Goal: Information Seeking & Learning: Learn about a topic

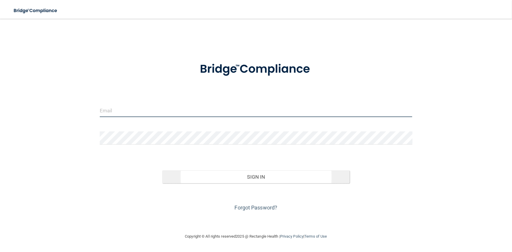
type input "[PERSON_NAME][EMAIL_ADDRESS][DOMAIN_NAME]"
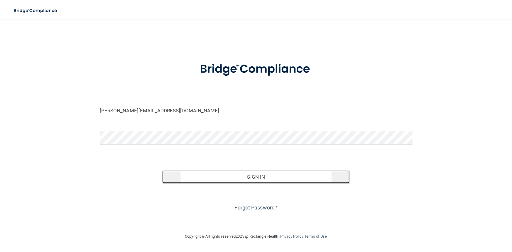
click at [189, 179] on button "Sign In" at bounding box center [256, 177] width 188 height 13
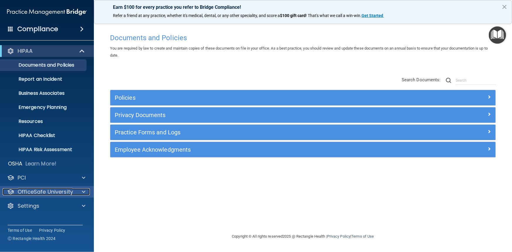
click at [38, 190] on p "OfficeSafe University" at bounding box center [45, 191] width 55 height 7
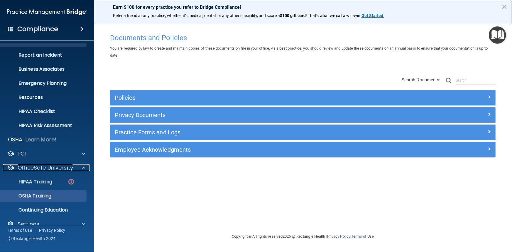
scroll to position [33, 0]
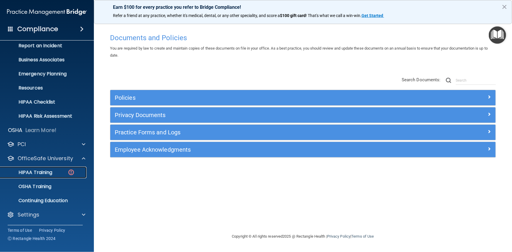
click at [40, 173] on p "HIPAA Training" at bounding box center [28, 173] width 48 height 6
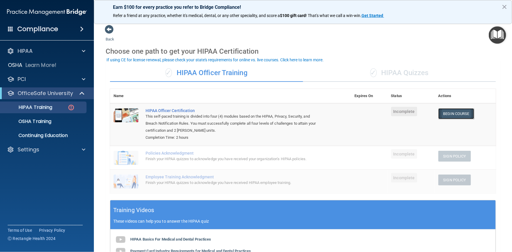
click at [318, 114] on link "Begin Course" at bounding box center [456, 113] width 36 height 11
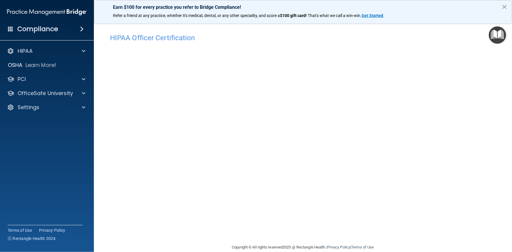
click at [504, 5] on button "×" at bounding box center [505, 6] width 6 height 9
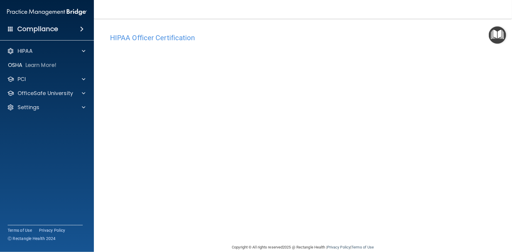
scroll to position [9, 0]
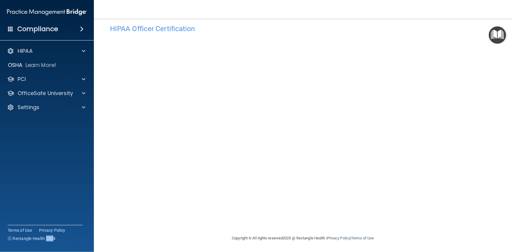
click at [55, 249] on div "Compliance HIPAA Documents and Policies Report an Incident Business Associates …" at bounding box center [47, 126] width 94 height 252
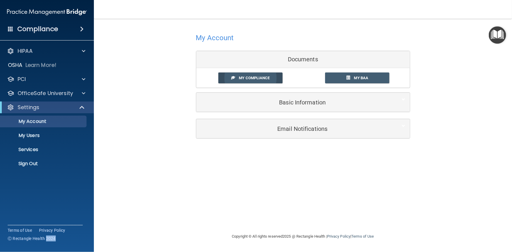
click at [253, 77] on span "My Compliance" at bounding box center [254, 78] width 31 height 4
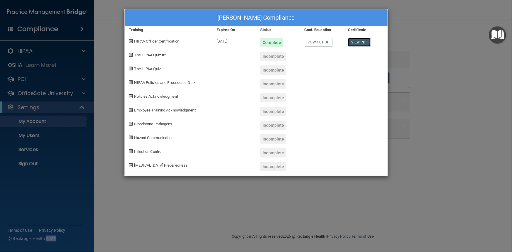
click at [358, 43] on link "View PDF" at bounding box center [359, 42] width 23 height 9
click at [442, 102] on div "Latisha Richmond's Compliance Training Expires On Status Cont. Education Certif…" at bounding box center [256, 126] width 512 height 252
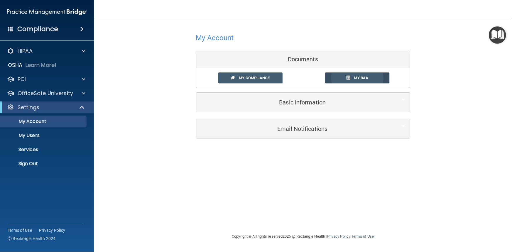
click at [347, 79] on span at bounding box center [349, 78] width 4 height 4
click at [252, 78] on span "My Compliance" at bounding box center [254, 78] width 31 height 4
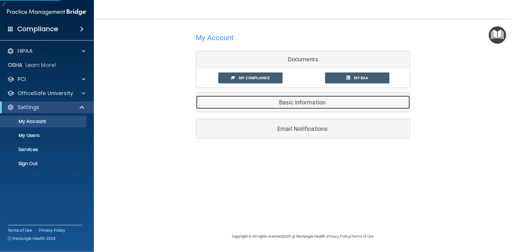
click at [264, 107] on div "Basic Information" at bounding box center [294, 102] width 196 height 13
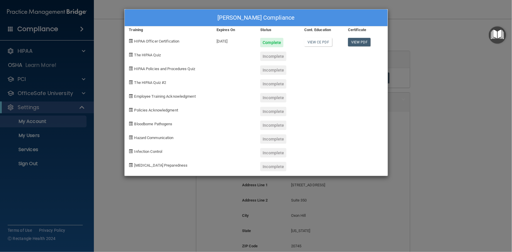
click at [455, 81] on div "Latisha Richmond's Compliance Training Expires On Status Cont. Education Certif…" at bounding box center [256, 126] width 512 height 252
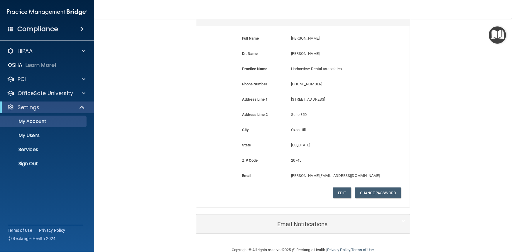
scroll to position [97, 0]
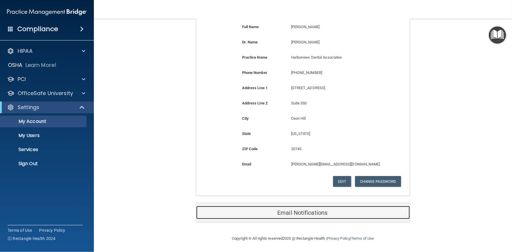
click at [231, 215] on h5 "Email Notifications" at bounding box center [294, 213] width 187 height 6
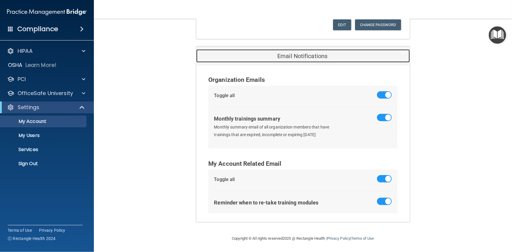
scroll to position [0, 0]
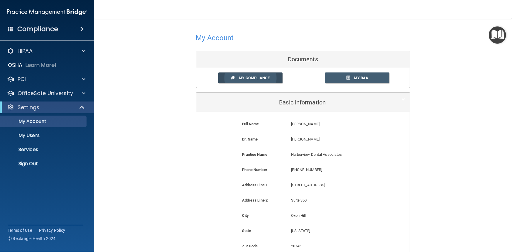
click at [239, 77] on span "My Compliance" at bounding box center [254, 78] width 31 height 4
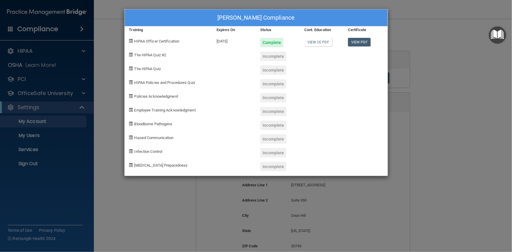
click at [469, 79] on div "Latisha Richmond's Compliance Training Expires On Status Cont. Education Certif…" at bounding box center [256, 126] width 512 height 252
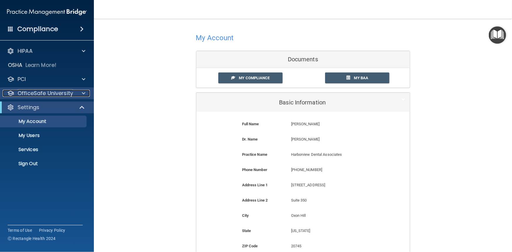
click at [45, 94] on p "OfficeSafe University" at bounding box center [45, 93] width 55 height 7
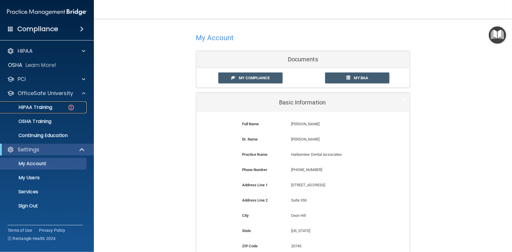
click at [39, 108] on p "HIPAA Training" at bounding box center [28, 107] width 48 height 6
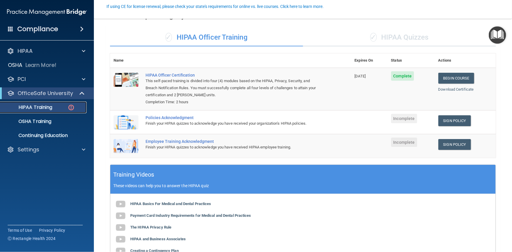
scroll to position [53, 0]
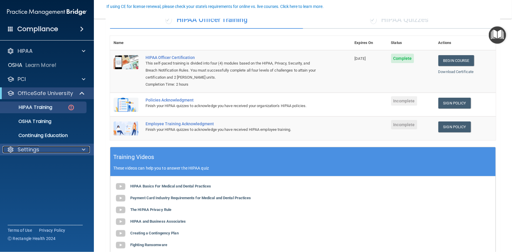
click at [81, 147] on div at bounding box center [82, 149] width 15 height 7
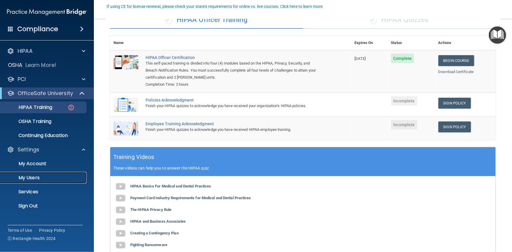
click at [37, 178] on p "My Users" at bounding box center [44, 178] width 80 height 6
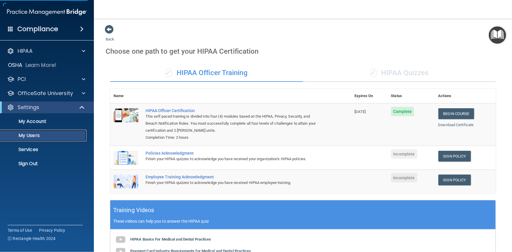
select select "20"
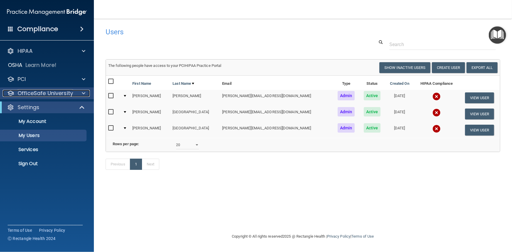
click at [43, 94] on p "OfficeSafe University" at bounding box center [45, 93] width 55 height 7
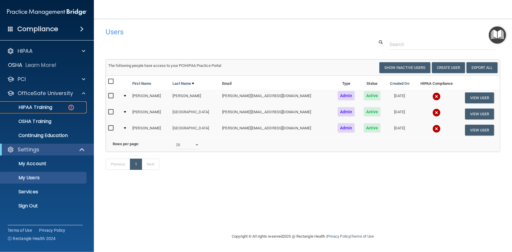
click at [36, 106] on p "HIPAA Training" at bounding box center [28, 107] width 48 height 6
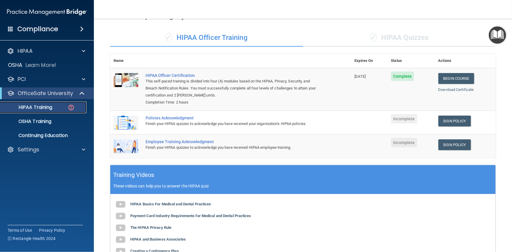
scroll to position [23, 0]
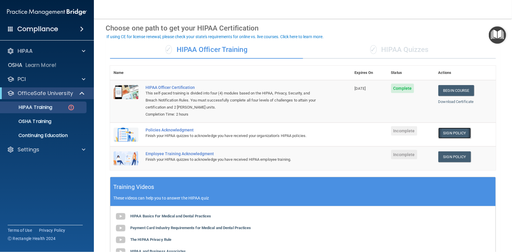
click at [455, 132] on link "Sign Policy" at bounding box center [454, 133] width 33 height 11
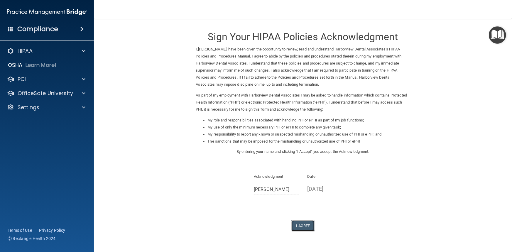
click at [298, 227] on button "I Agree" at bounding box center [302, 225] width 23 height 11
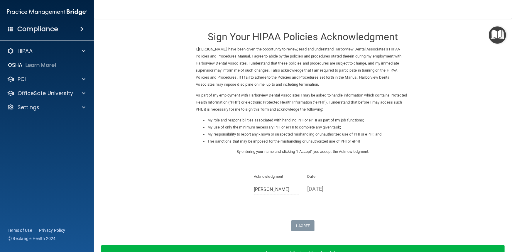
scroll to position [39, 0]
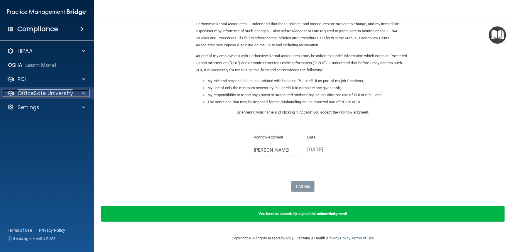
click at [24, 93] on p "OfficeSafe University" at bounding box center [45, 93] width 55 height 7
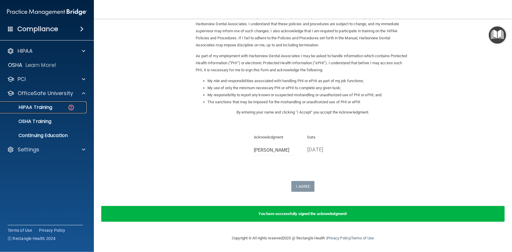
click at [27, 106] on p "HIPAA Training" at bounding box center [28, 107] width 48 height 6
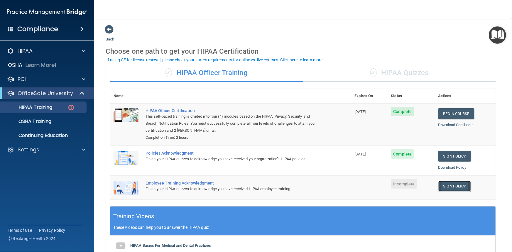
click at [446, 186] on link "Sign Policy" at bounding box center [454, 186] width 33 height 11
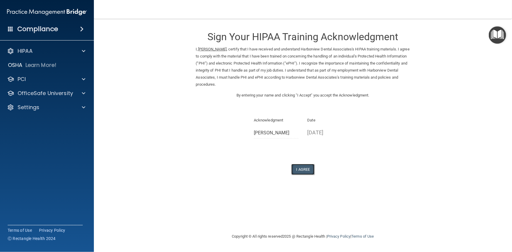
click at [302, 171] on button "I Agree" at bounding box center [302, 169] width 23 height 11
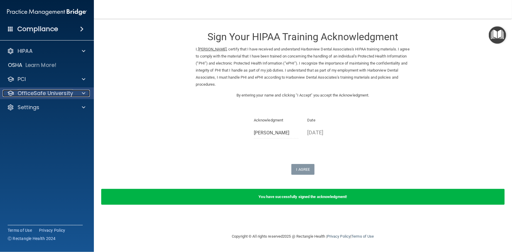
click at [45, 91] on p "OfficeSafe University" at bounding box center [45, 93] width 55 height 7
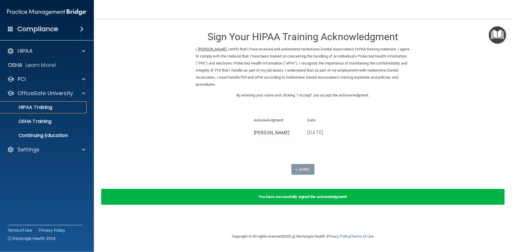
click at [37, 106] on p "HIPAA Training" at bounding box center [28, 107] width 48 height 6
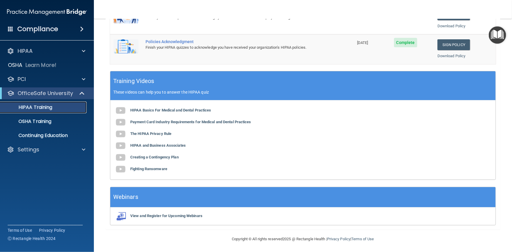
scroll to position [142, 0]
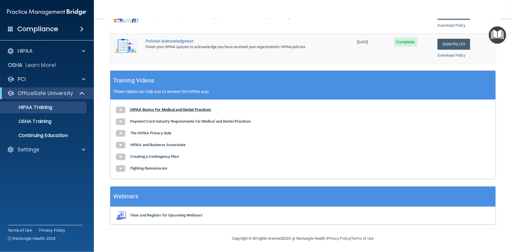
click at [119, 110] on img at bounding box center [121, 110] width 12 height 12
click at [122, 120] on img at bounding box center [121, 122] width 12 height 12
click at [140, 134] on b "The HIPAA Privacy Rule" at bounding box center [150, 133] width 41 height 4
click at [141, 157] on b "Creating a Contingency Plan" at bounding box center [154, 156] width 48 height 4
click at [144, 169] on b "Fighting Ransomware" at bounding box center [148, 168] width 37 height 4
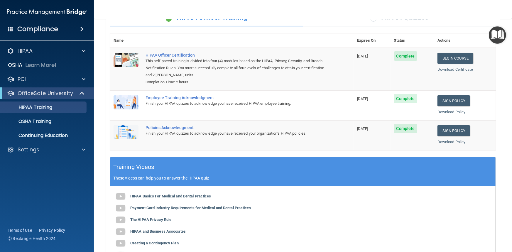
scroll to position [35, 0]
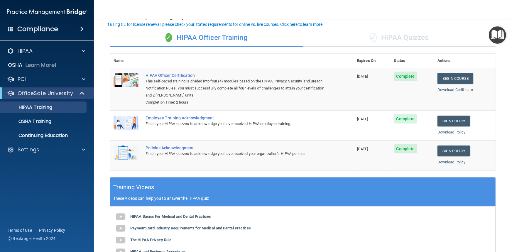
click at [411, 38] on div "✓ HIPAA Quizzes" at bounding box center [399, 38] width 193 height 18
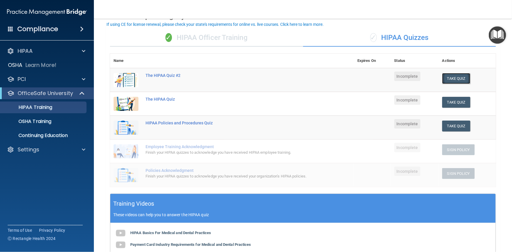
click at [447, 79] on button "Take Quiz" at bounding box center [456, 78] width 28 height 11
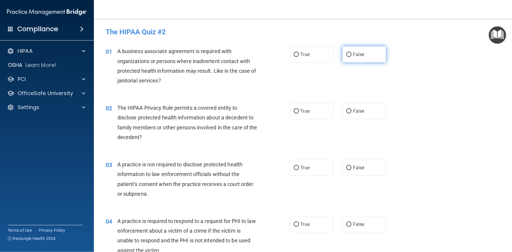
click at [349, 54] on label "False" at bounding box center [365, 54] width 44 height 16
click at [349, 54] on input "False" at bounding box center [348, 55] width 5 height 4
radio input "true"
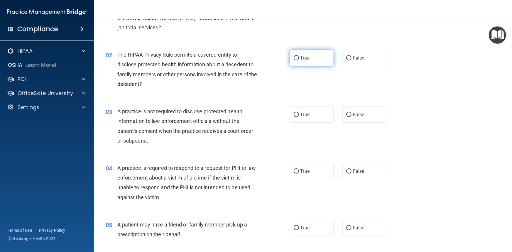
click at [295, 58] on input "True" at bounding box center [296, 58] width 5 height 4
radio input "true"
click at [346, 113] on input "False" at bounding box center [348, 115] width 5 height 4
radio input "true"
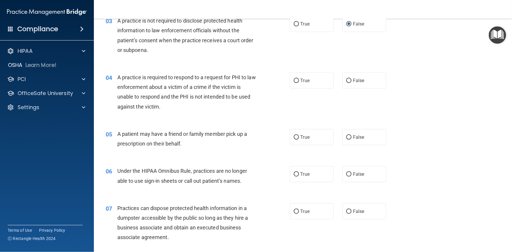
scroll to position [160, 0]
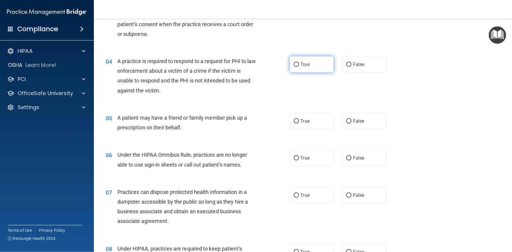
click at [294, 63] on input "True" at bounding box center [296, 65] width 5 height 4
radio input "true"
click at [294, 120] on input "True" at bounding box center [296, 121] width 5 height 4
radio input "true"
click at [347, 157] on input "False" at bounding box center [348, 158] width 5 height 4
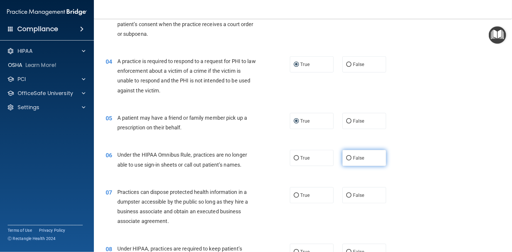
radio input "true"
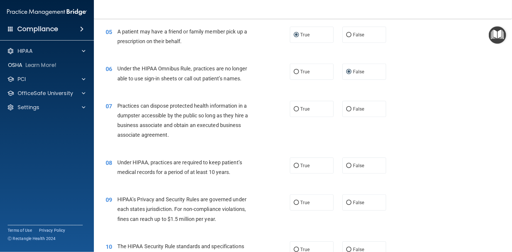
scroll to position [267, 0]
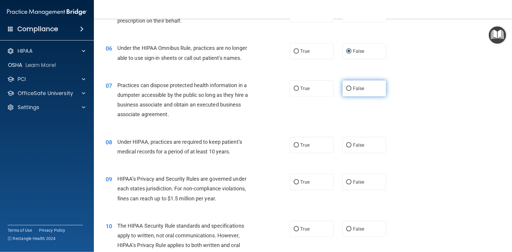
click at [347, 87] on input "False" at bounding box center [348, 89] width 5 height 4
radio input "true"
click at [347, 144] on input "False" at bounding box center [348, 145] width 5 height 4
radio input "true"
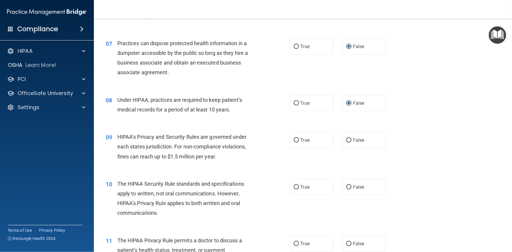
scroll to position [320, 0]
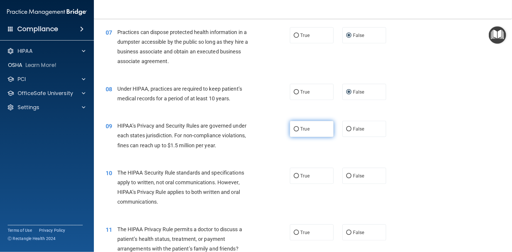
click at [294, 128] on input "True" at bounding box center [296, 129] width 5 height 4
radio input "true"
click at [294, 176] on input "True" at bounding box center [296, 176] width 5 height 4
radio input "true"
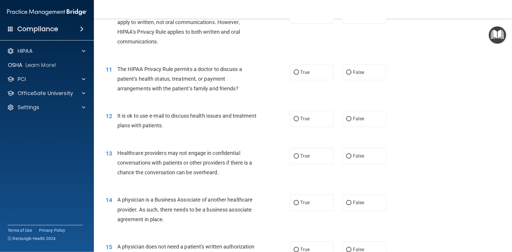
scroll to position [427, 0]
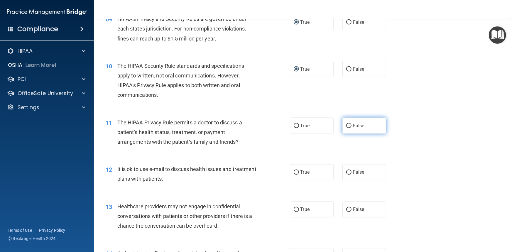
click at [347, 126] on input "False" at bounding box center [348, 126] width 5 height 4
radio input "true"
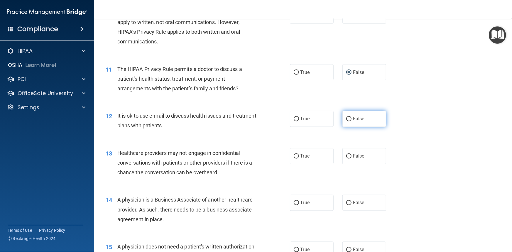
click at [346, 118] on input "False" at bounding box center [348, 119] width 5 height 4
radio input "true"
click at [294, 155] on input "True" at bounding box center [296, 156] width 5 height 4
radio input "true"
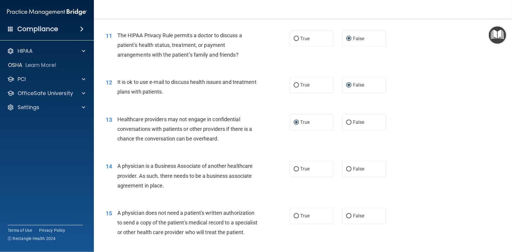
scroll to position [534, 0]
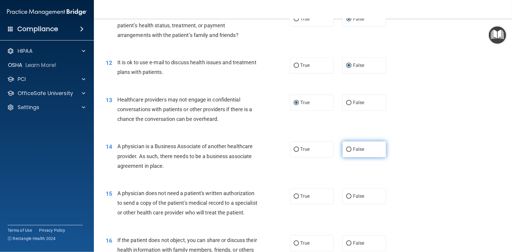
click at [346, 148] on input "False" at bounding box center [348, 150] width 5 height 4
radio input "true"
click at [294, 197] on input "True" at bounding box center [296, 197] width 5 height 4
radio input "true"
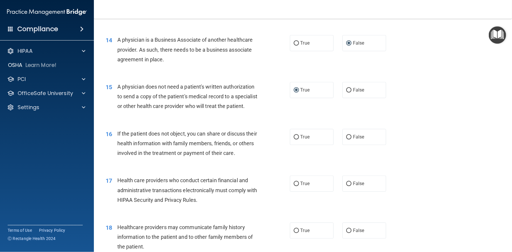
scroll to position [694, 0]
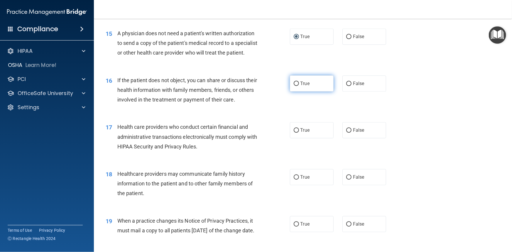
click at [294, 86] on input "True" at bounding box center [296, 84] width 5 height 4
radio input "true"
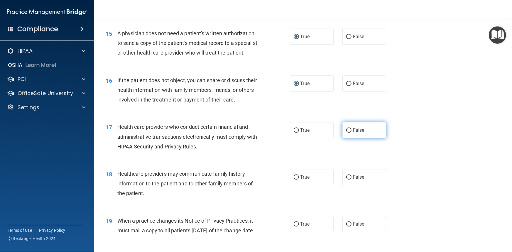
click at [346, 133] on input "False" at bounding box center [348, 130] width 5 height 4
radio input "true"
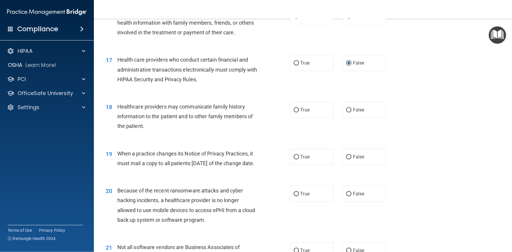
scroll to position [741, 0]
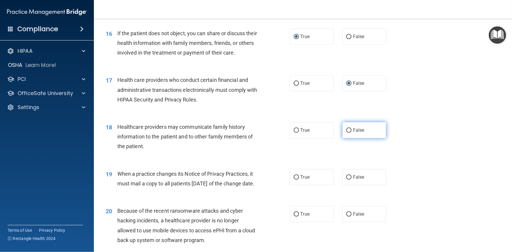
click at [347, 133] on input "False" at bounding box center [348, 130] width 5 height 4
radio input "true"
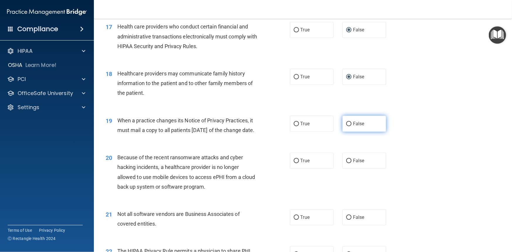
click at [348, 126] on input "False" at bounding box center [348, 124] width 5 height 4
radio input "true"
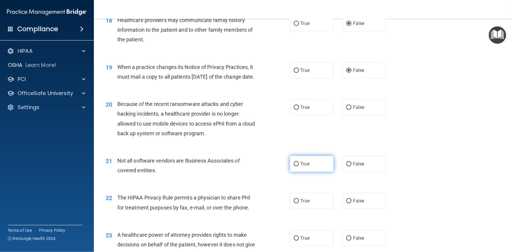
click at [294, 166] on input "True" at bounding box center [296, 164] width 5 height 4
radio input "true"
click at [294, 73] on input "True" at bounding box center [296, 70] width 5 height 4
radio input "true"
radio input "false"
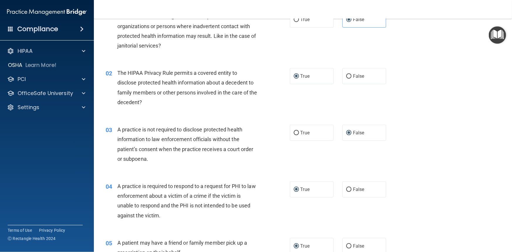
scroll to position [53, 0]
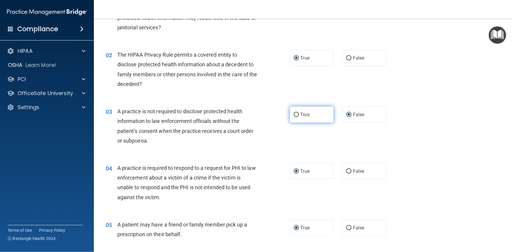
click at [291, 112] on label "True" at bounding box center [312, 115] width 44 height 16
click at [294, 113] on input "True" at bounding box center [296, 115] width 5 height 4
radio input "true"
click at [346, 113] on input "False" at bounding box center [348, 115] width 5 height 4
radio input "true"
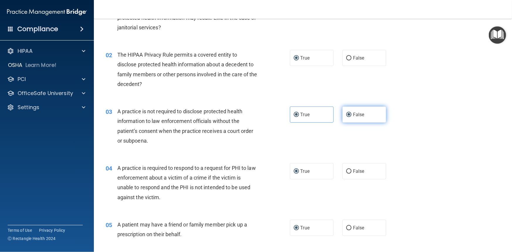
radio input "false"
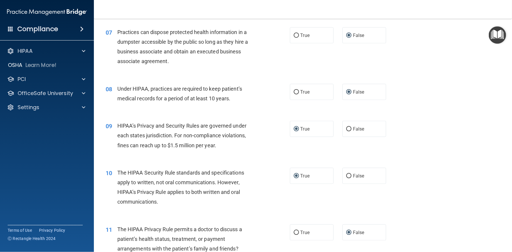
scroll to position [373, 0]
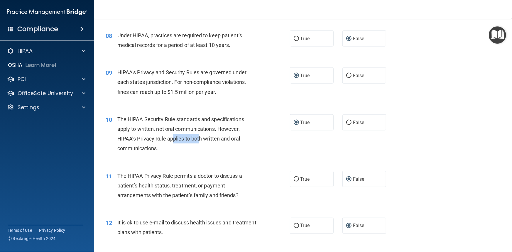
drag, startPoint x: 174, startPoint y: 139, endPoint x: 199, endPoint y: 139, distance: 25.2
click at [199, 139] on span "The HIPAA Security Rule standards and specifications apply to written, not oral…" at bounding box center [180, 134] width 127 height 36
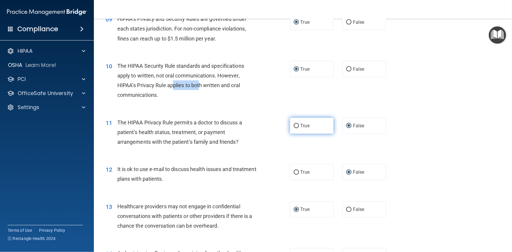
click at [294, 125] on input "True" at bounding box center [296, 126] width 5 height 4
radio input "true"
radio input "false"
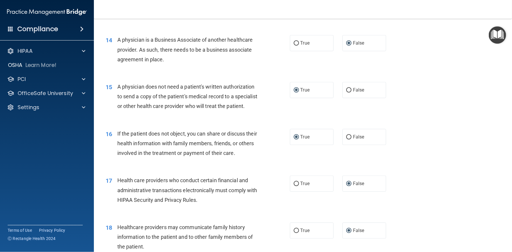
scroll to position [694, 0]
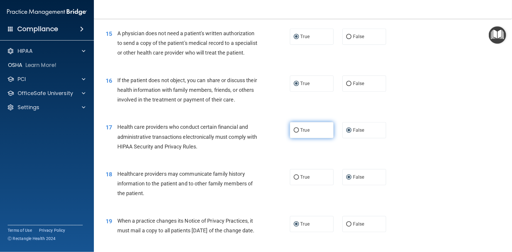
click at [294, 133] on input "True" at bounding box center [296, 130] width 5 height 4
radio input "true"
radio input "false"
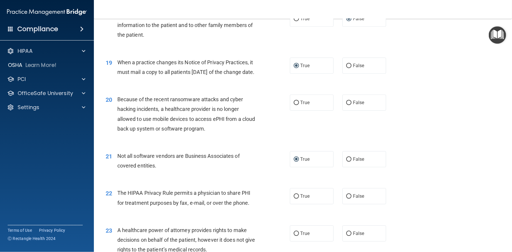
scroll to position [854, 0]
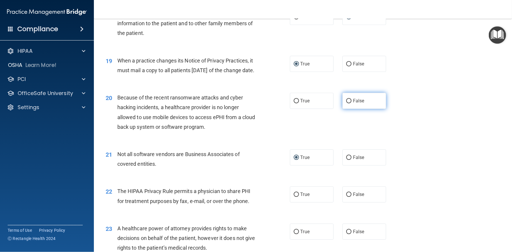
click at [346, 103] on input "False" at bounding box center [348, 101] width 5 height 4
radio input "true"
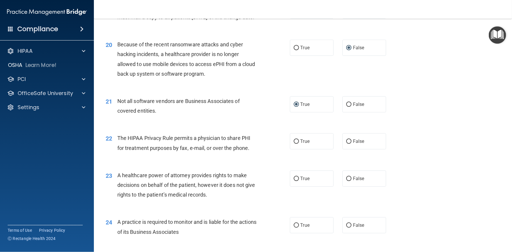
scroll to position [960, 0]
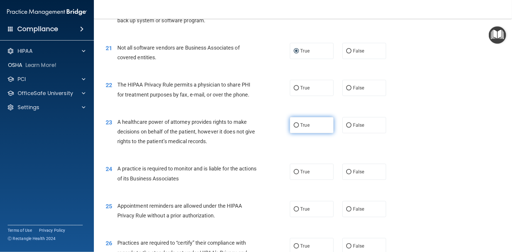
click at [294, 128] on input "True" at bounding box center [296, 125] width 5 height 4
radio input "true"
click at [295, 174] on input "True" at bounding box center [296, 172] width 5 height 4
radio input "true"
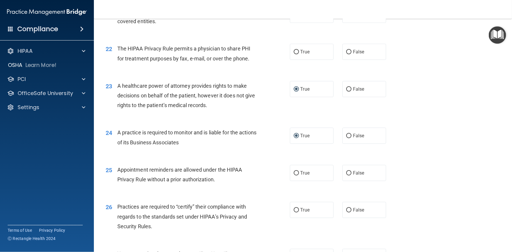
scroll to position [1014, 0]
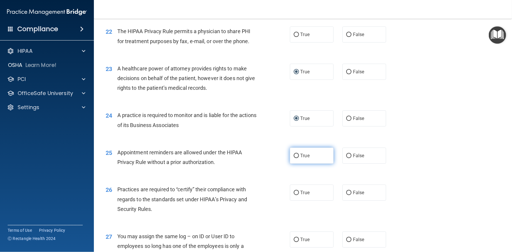
click at [294, 158] on input "True" at bounding box center [296, 156] width 5 height 4
radio input "true"
click at [294, 195] on input "True" at bounding box center [296, 193] width 5 height 4
radio input "true"
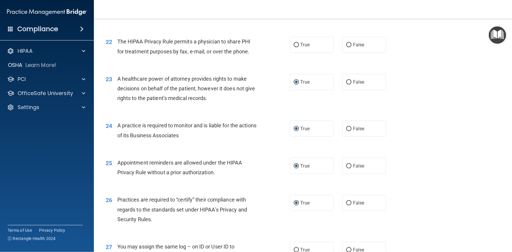
scroll to position [960, 0]
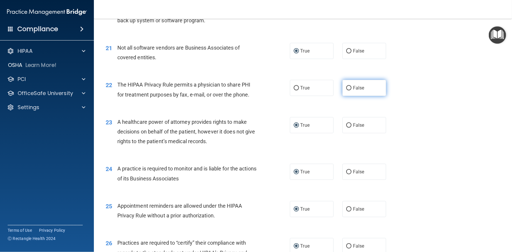
click at [346, 90] on input "False" at bounding box center [348, 88] width 5 height 4
radio input "true"
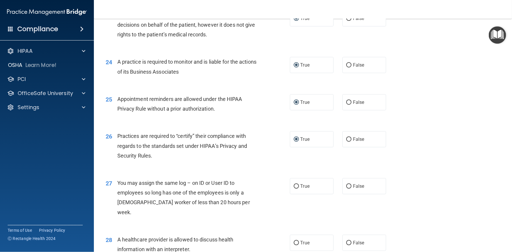
scroll to position [1121, 0]
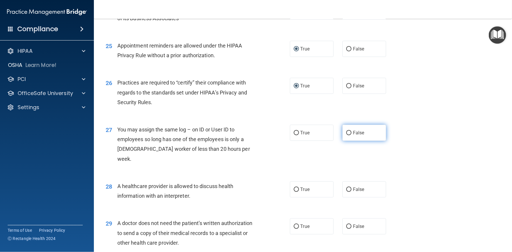
click at [346, 135] on input "False" at bounding box center [348, 133] width 5 height 4
radio input "true"
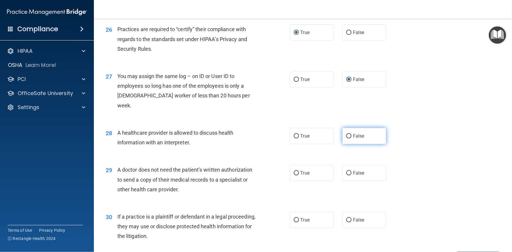
click at [346, 139] on input "False" at bounding box center [348, 136] width 5 height 4
radio input "true"
click at [294, 176] on input "True" at bounding box center [296, 173] width 5 height 4
radio input "true"
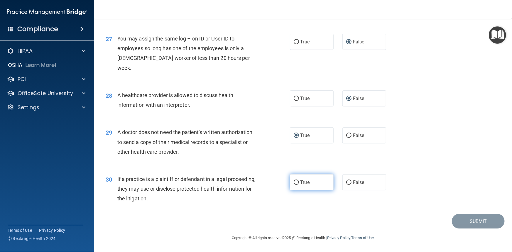
click at [294, 183] on input "True" at bounding box center [296, 183] width 5 height 4
radio input "true"
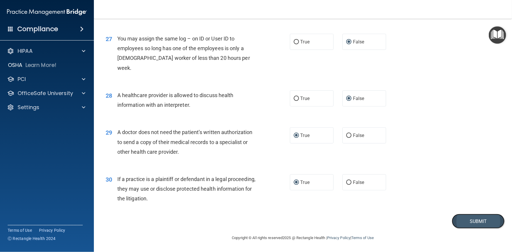
click at [456, 220] on button "Submit" at bounding box center [478, 221] width 53 height 15
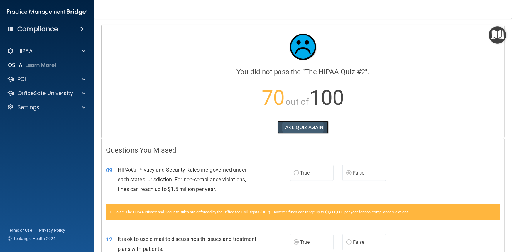
click at [296, 125] on button "TAKE QUIZ AGAIN" at bounding box center [303, 127] width 51 height 13
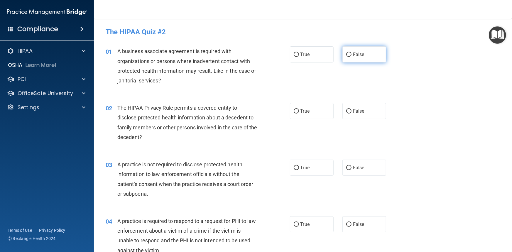
click at [349, 53] on label "False" at bounding box center [365, 54] width 44 height 16
click at [349, 53] on input "False" at bounding box center [348, 55] width 5 height 4
radio input "true"
click at [346, 111] on input "False" at bounding box center [348, 111] width 5 height 4
radio input "true"
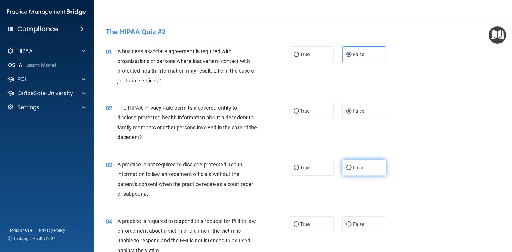
click at [348, 168] on input "False" at bounding box center [348, 168] width 5 height 4
radio input "true"
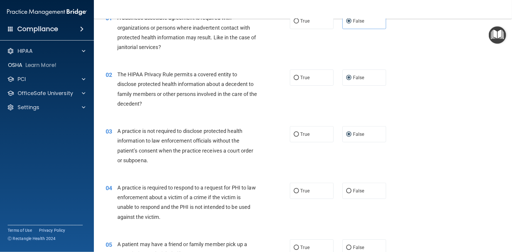
scroll to position [53, 0]
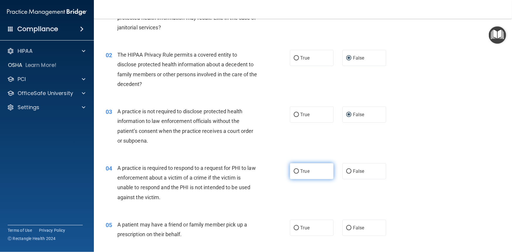
click at [294, 169] on input "True" at bounding box center [296, 171] width 5 height 4
radio input "true"
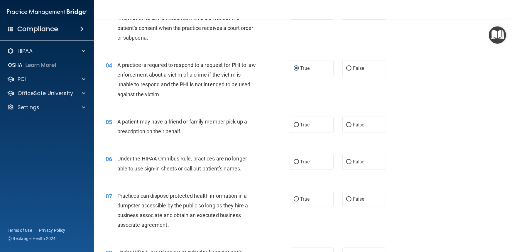
scroll to position [160, 0]
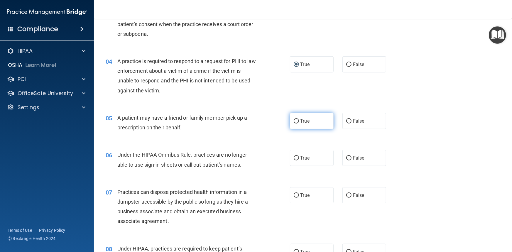
click at [294, 121] on input "True" at bounding box center [296, 121] width 5 height 4
radio input "true"
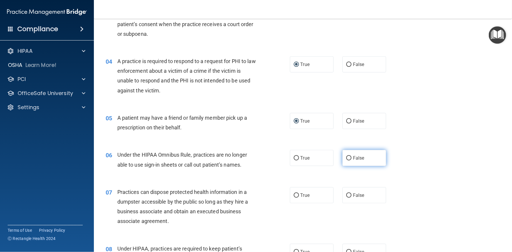
click at [346, 161] on label "False" at bounding box center [365, 158] width 44 height 16
click at [346, 161] on input "False" at bounding box center [348, 158] width 5 height 4
radio input "true"
click at [346, 195] on input "False" at bounding box center [348, 195] width 5 height 4
radio input "true"
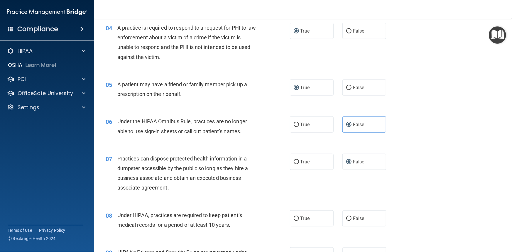
scroll to position [267, 0]
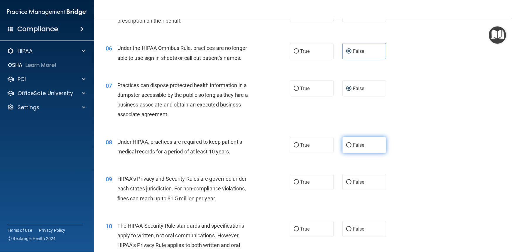
click at [346, 145] on input "False" at bounding box center [348, 145] width 5 height 4
radio input "true"
click at [343, 182] on label "False" at bounding box center [365, 182] width 44 height 16
click at [346, 182] on input "False" at bounding box center [348, 182] width 5 height 4
radio input "true"
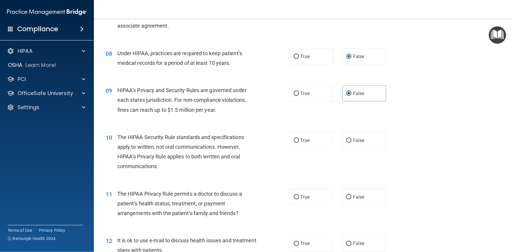
scroll to position [373, 0]
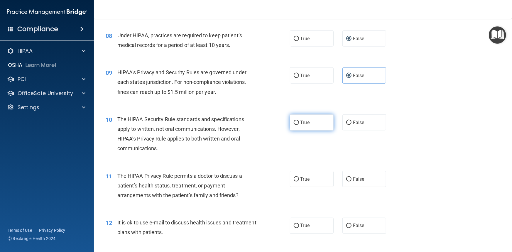
click at [294, 122] on input "True" at bounding box center [296, 123] width 5 height 4
radio input "true"
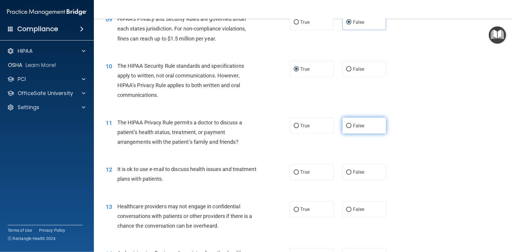
click at [347, 124] on input "False" at bounding box center [348, 126] width 5 height 4
radio input "true"
click at [294, 172] on input "True" at bounding box center [296, 173] width 5 height 4
radio input "true"
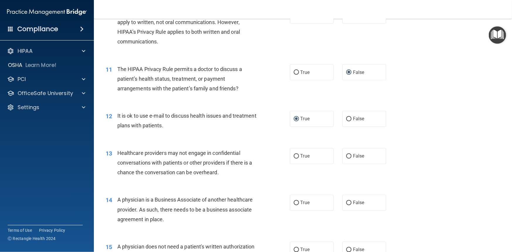
scroll to position [534, 0]
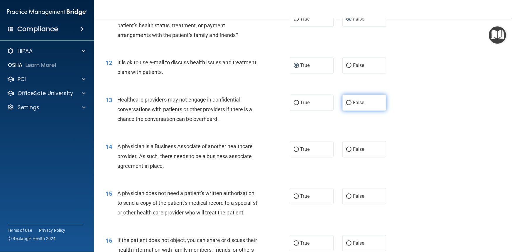
click at [348, 101] on input "False" at bounding box center [348, 103] width 5 height 4
radio input "true"
click at [346, 148] on input "False" at bounding box center [348, 150] width 5 height 4
radio input "true"
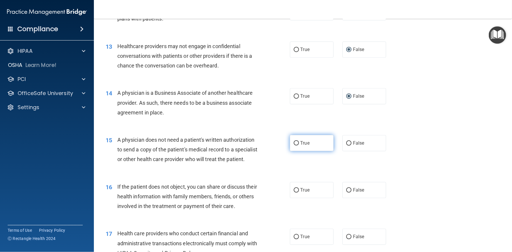
click at [294, 141] on input "True" at bounding box center [296, 143] width 5 height 4
radio input "true"
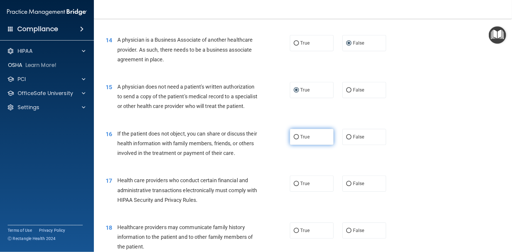
click at [294, 139] on input "True" at bounding box center [296, 137] width 5 height 4
radio input "true"
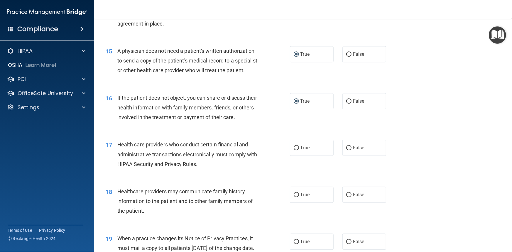
scroll to position [694, 0]
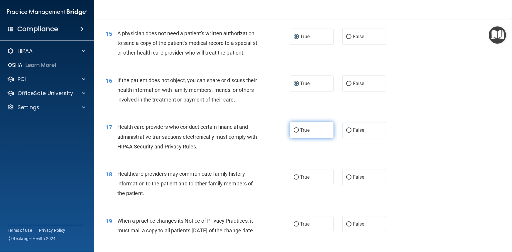
click at [295, 133] on input "True" at bounding box center [296, 130] width 5 height 4
radio input "true"
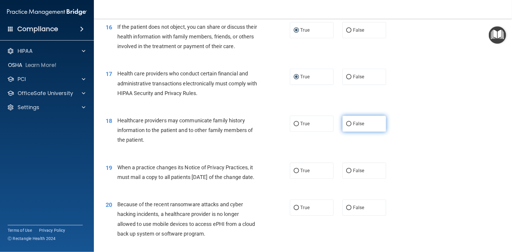
click at [349, 126] on input "False" at bounding box center [348, 124] width 5 height 4
radio input "true"
click at [346, 173] on input "False" at bounding box center [348, 171] width 5 height 4
radio input "true"
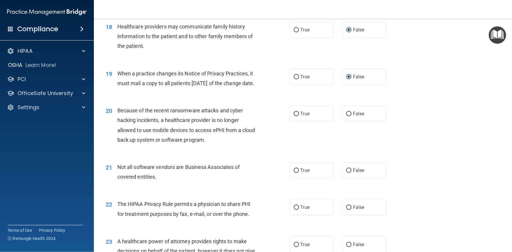
scroll to position [854, 0]
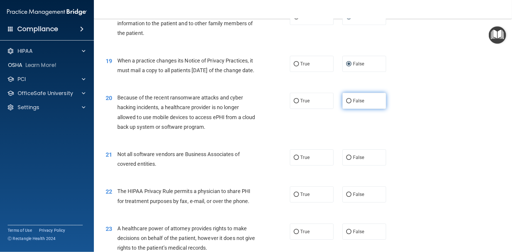
click at [347, 103] on input "False" at bounding box center [348, 101] width 5 height 4
radio input "true"
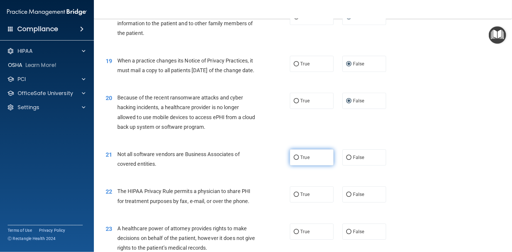
click at [294, 160] on input "True" at bounding box center [296, 158] width 5 height 4
radio input "true"
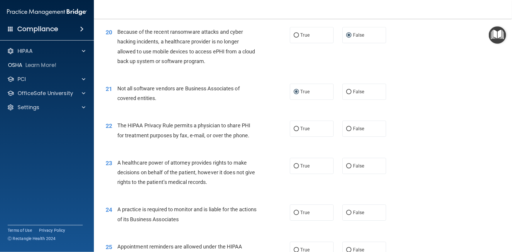
scroll to position [960, 0]
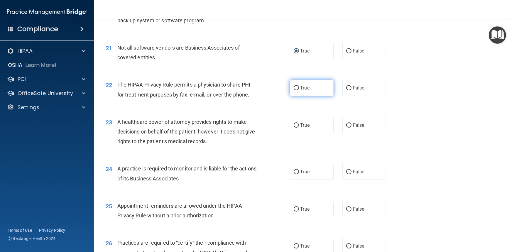
click at [296, 90] on input "True" at bounding box center [296, 88] width 5 height 4
radio input "true"
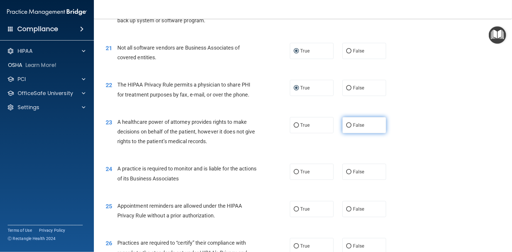
click at [346, 128] on input "False" at bounding box center [348, 125] width 5 height 4
radio input "true"
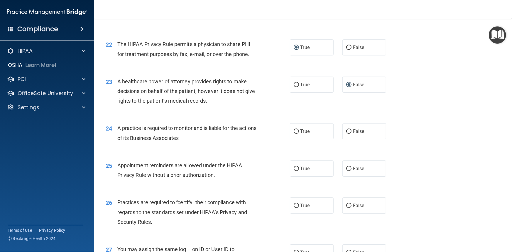
scroll to position [1014, 0]
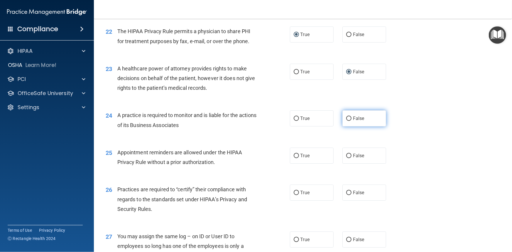
click at [347, 121] on input "False" at bounding box center [348, 119] width 5 height 4
radio input "true"
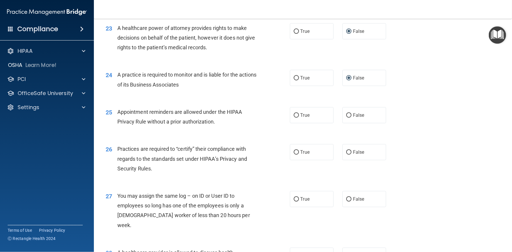
scroll to position [1067, 0]
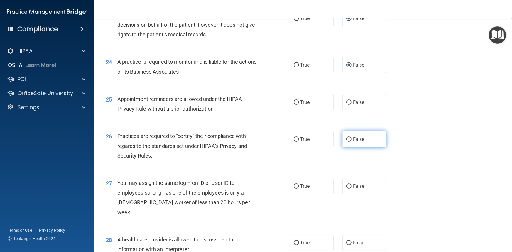
click at [349, 147] on label "False" at bounding box center [365, 139] width 44 height 16
click at [349, 142] on input "False" at bounding box center [348, 139] width 5 height 4
radio input "true"
click at [346, 189] on input "False" at bounding box center [348, 186] width 5 height 4
radio input "true"
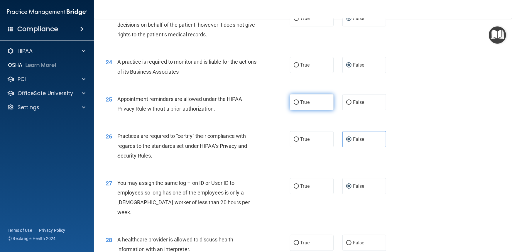
click at [294, 105] on input "True" at bounding box center [296, 102] width 5 height 4
radio input "true"
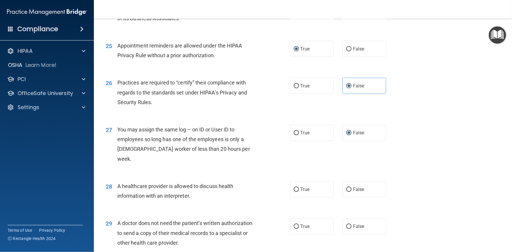
scroll to position [1174, 0]
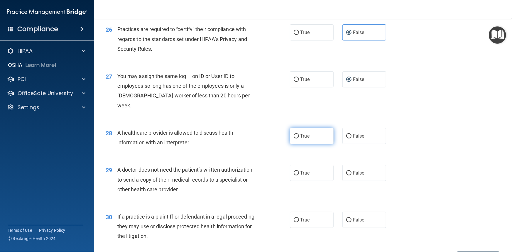
click at [294, 139] on input "True" at bounding box center [296, 136] width 5 height 4
radio input "true"
click at [290, 181] on label "True" at bounding box center [312, 173] width 44 height 16
click at [294, 176] on input "True" at bounding box center [296, 173] width 5 height 4
radio input "true"
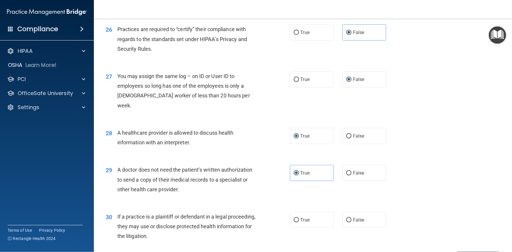
scroll to position [1221, 0]
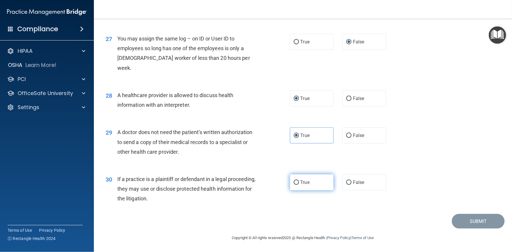
click at [294, 181] on input "True" at bounding box center [296, 183] width 5 height 4
radio input "true"
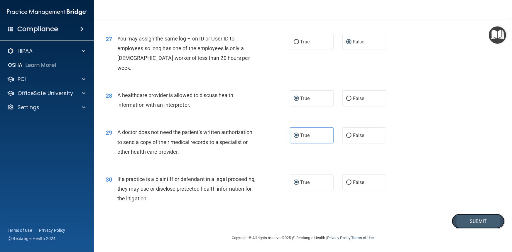
click at [455, 223] on button "Submit" at bounding box center [478, 221] width 53 height 15
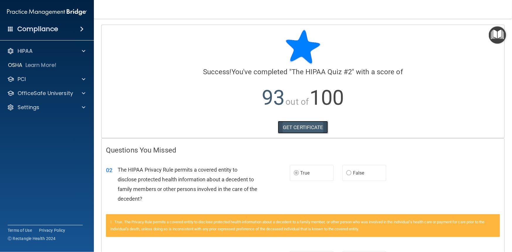
click at [299, 125] on link "GET CERTIFICATE" at bounding box center [303, 127] width 50 height 13
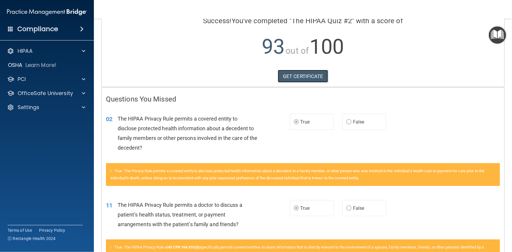
scroll to position [96, 0]
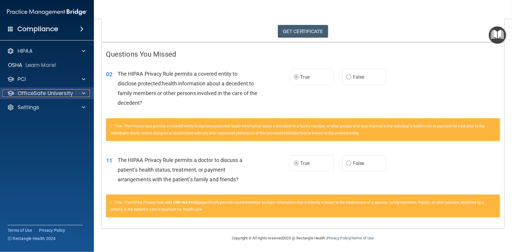
click at [38, 95] on p "OfficeSafe University" at bounding box center [45, 93] width 55 height 7
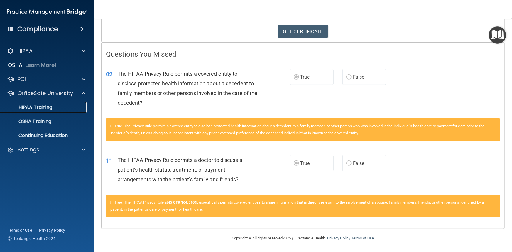
click at [36, 106] on p "HIPAA Training" at bounding box center [28, 107] width 48 height 6
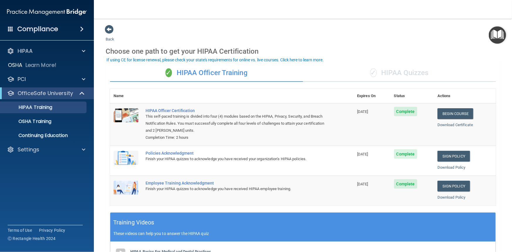
click at [397, 72] on div "✓ HIPAA Quizzes" at bounding box center [399, 73] width 193 height 18
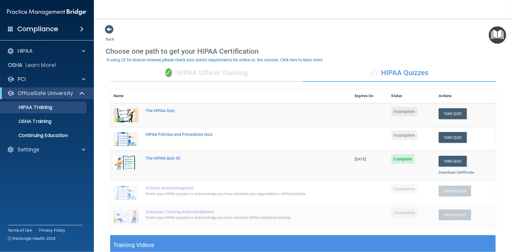
click at [223, 75] on div "✓ HIPAA Officer Training" at bounding box center [206, 73] width 193 height 18
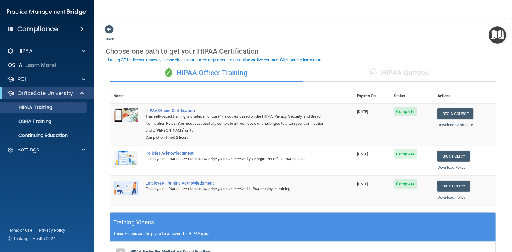
click at [398, 74] on div "✓ HIPAA Quizzes" at bounding box center [399, 73] width 193 height 18
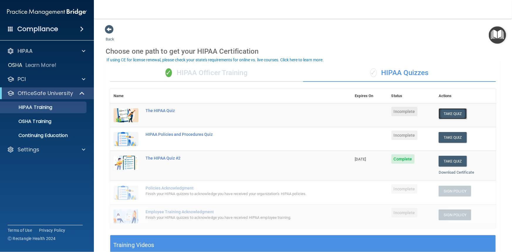
click at [449, 113] on button "Take Quiz" at bounding box center [453, 113] width 28 height 11
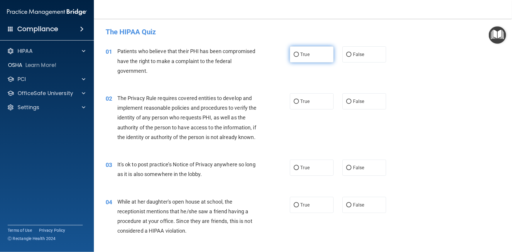
click at [294, 53] on input "True" at bounding box center [296, 55] width 5 height 4
radio input "true"
click at [294, 103] on input "True" at bounding box center [296, 101] width 5 height 4
radio input "true"
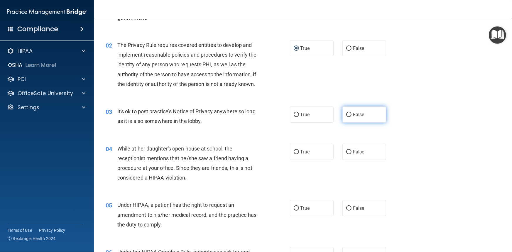
click at [346, 117] on input "False" at bounding box center [348, 115] width 5 height 4
radio input "true"
click at [295, 117] on input "True" at bounding box center [296, 115] width 5 height 4
radio input "true"
radio input "false"
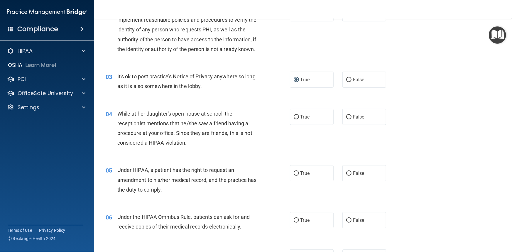
scroll to position [107, 0]
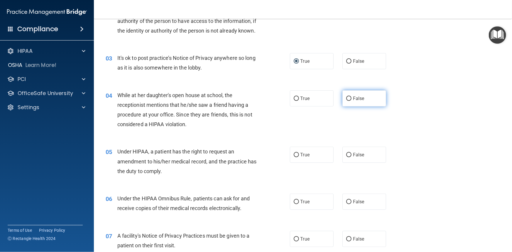
click at [346, 101] on input "False" at bounding box center [348, 99] width 5 height 4
radio input "true"
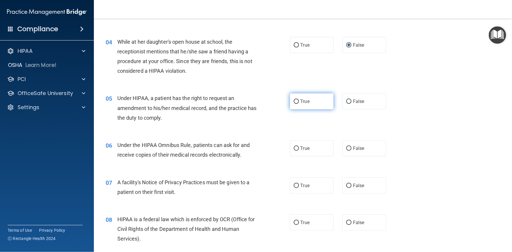
click at [294, 104] on input "True" at bounding box center [296, 101] width 5 height 4
radio input "true"
click at [294, 151] on input "True" at bounding box center [296, 148] width 5 height 4
radio input "true"
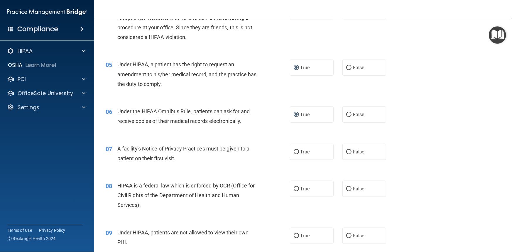
scroll to position [213, 0]
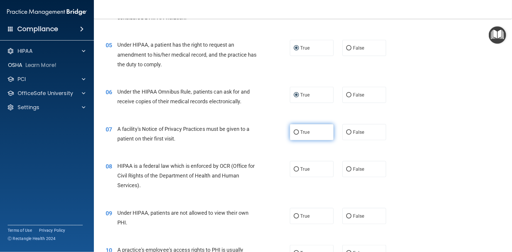
click at [294, 135] on input "True" at bounding box center [296, 132] width 5 height 4
radio input "true"
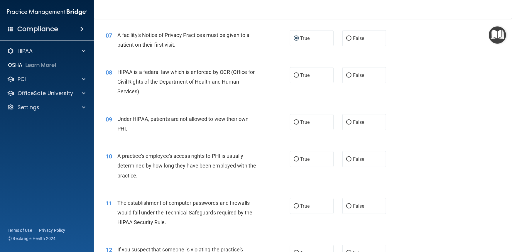
scroll to position [320, 0]
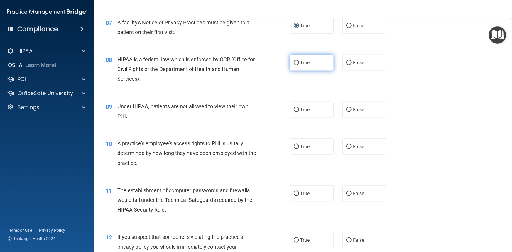
click at [294, 65] on input "True" at bounding box center [296, 63] width 5 height 4
radio input "true"
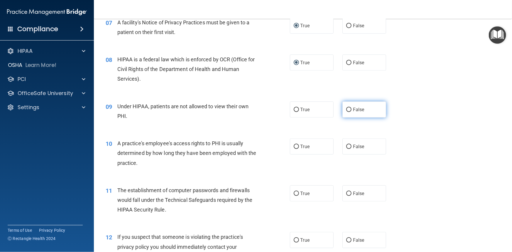
click at [346, 112] on input "False" at bounding box center [348, 110] width 5 height 4
radio input "true"
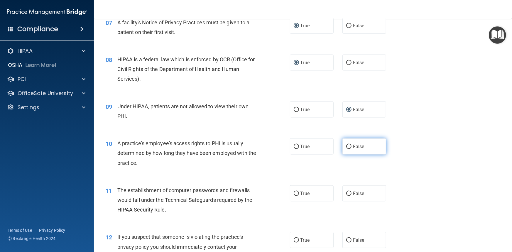
click at [346, 149] on input "False" at bounding box center [348, 147] width 5 height 4
radio input "true"
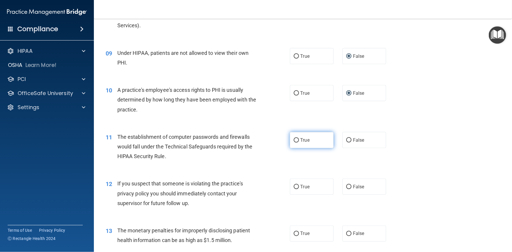
click at [294, 143] on input "True" at bounding box center [296, 140] width 5 height 4
radio input "true"
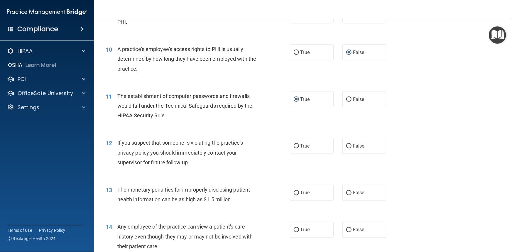
scroll to position [427, 0]
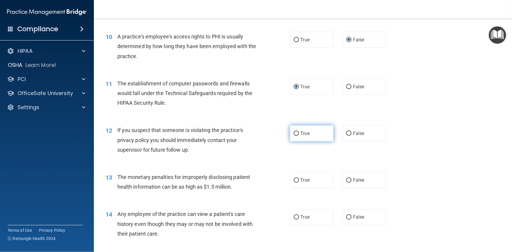
click at [294, 136] on input "True" at bounding box center [296, 133] width 5 height 4
radio input "true"
click at [297, 188] on label "True" at bounding box center [312, 180] width 44 height 16
click at [297, 183] on input "True" at bounding box center [296, 180] width 5 height 4
radio input "true"
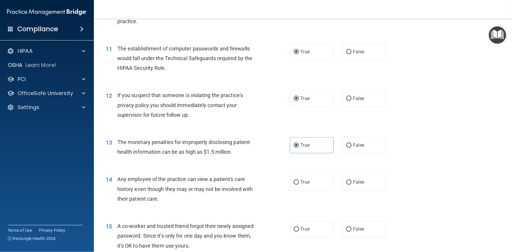
scroll to position [480, 0]
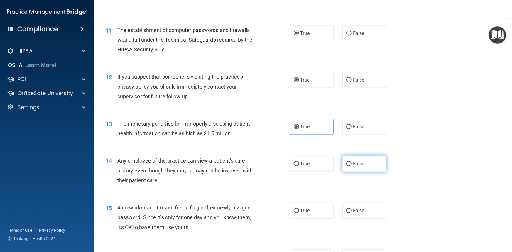
click at [348, 166] on input "False" at bounding box center [348, 164] width 5 height 4
radio input "true"
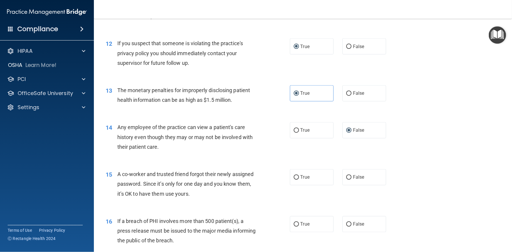
scroll to position [534, 0]
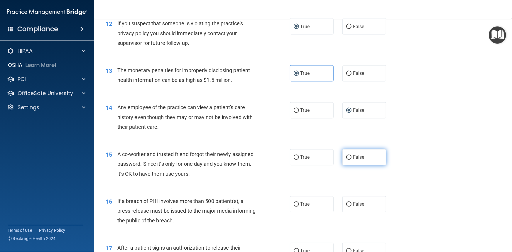
click at [346, 160] on input "False" at bounding box center [348, 158] width 5 height 4
radio input "true"
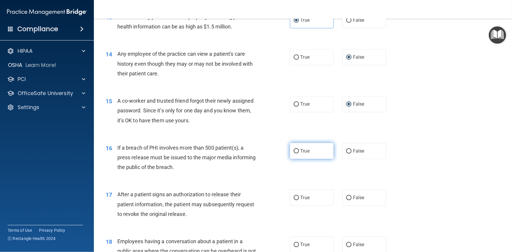
click at [294, 154] on input "True" at bounding box center [296, 151] width 5 height 4
radio input "true"
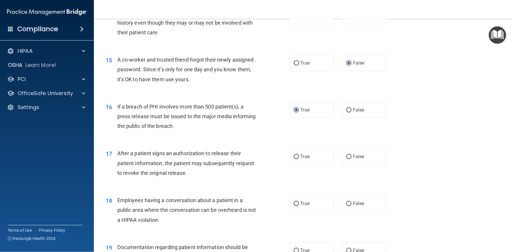
scroll to position [640, 0]
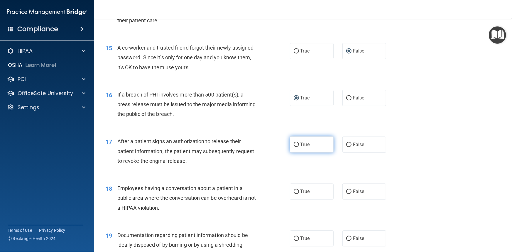
click at [294, 147] on input "True" at bounding box center [296, 145] width 5 height 4
radio input "true"
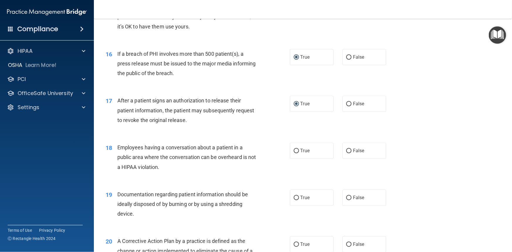
scroll to position [694, 0]
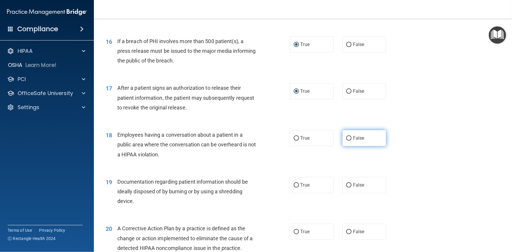
click at [348, 141] on input "False" at bounding box center [348, 138] width 5 height 4
radio input "true"
click at [294, 188] on input "True" at bounding box center [296, 185] width 5 height 4
radio input "true"
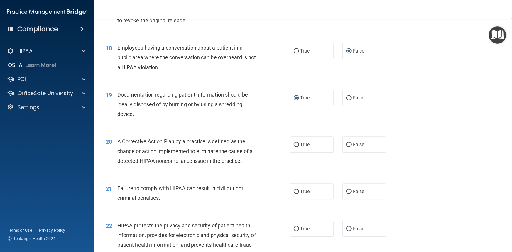
scroll to position [800, 0]
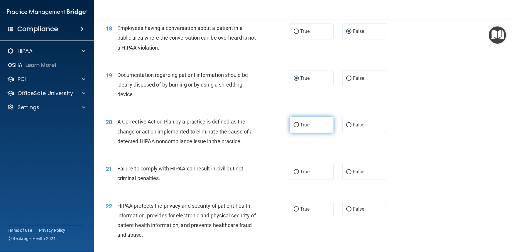
click at [295, 127] on input "True" at bounding box center [296, 125] width 5 height 4
radio input "true"
click at [347, 174] on input "False" at bounding box center [348, 172] width 5 height 4
radio input "true"
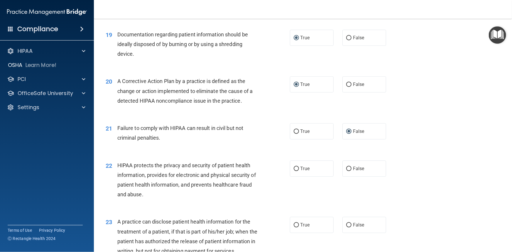
scroll to position [854, 0]
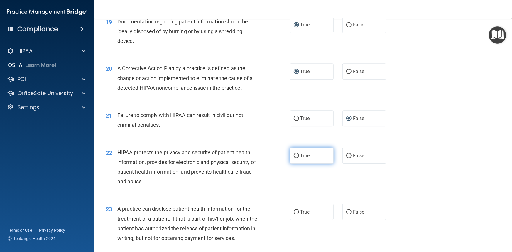
click at [294, 158] on input "True" at bounding box center [296, 156] width 5 height 4
radio input "true"
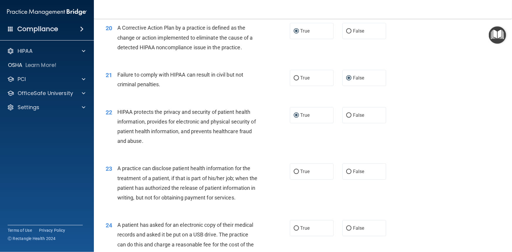
scroll to position [907, 0]
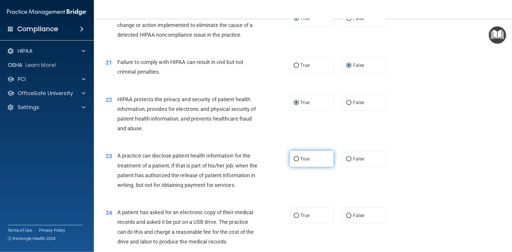
click at [291, 167] on label "True" at bounding box center [312, 159] width 44 height 16
click at [294, 161] on input "True" at bounding box center [296, 159] width 5 height 4
radio input "true"
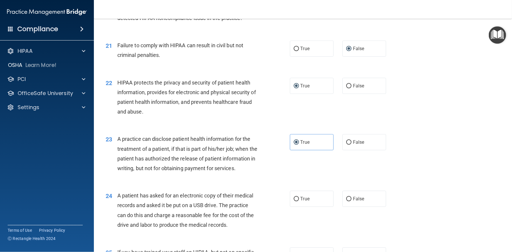
scroll to position [960, 0]
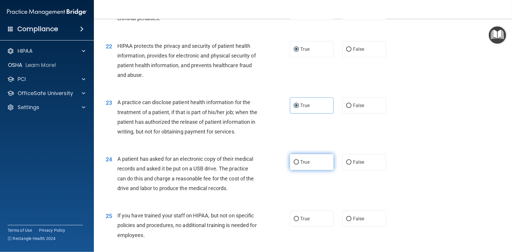
click at [295, 165] on input "True" at bounding box center [296, 162] width 5 height 4
radio input "true"
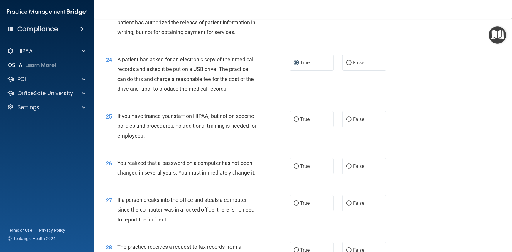
scroll to position [1067, 0]
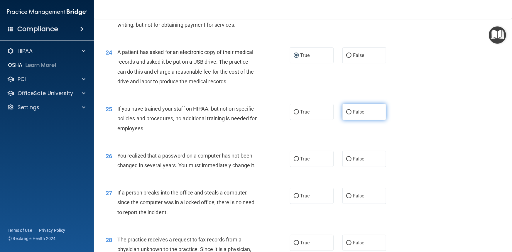
click at [346, 114] on input "False" at bounding box center [348, 112] width 5 height 4
radio input "true"
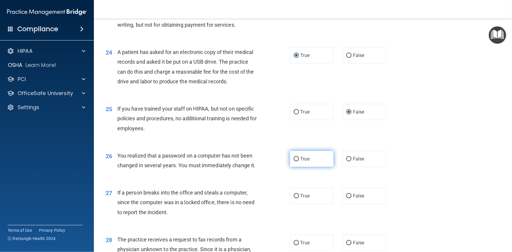
click at [294, 161] on input "True" at bounding box center [296, 159] width 5 height 4
radio input "true"
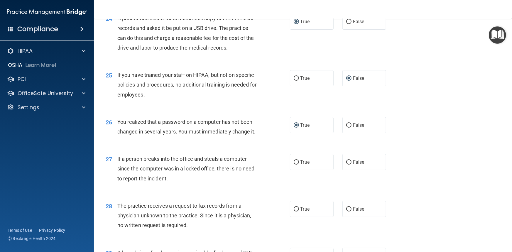
scroll to position [1121, 0]
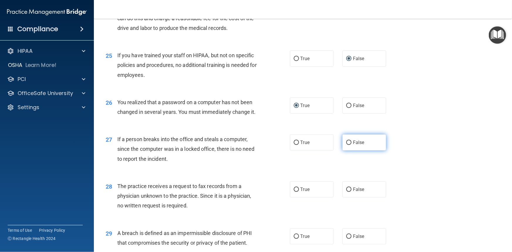
click at [346, 145] on input "False" at bounding box center [348, 143] width 5 height 4
radio input "true"
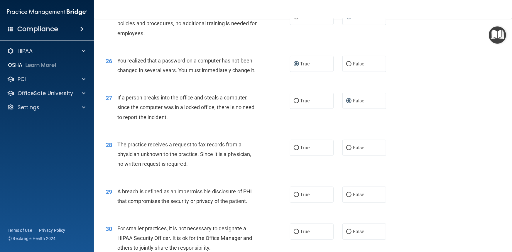
scroll to position [1174, 0]
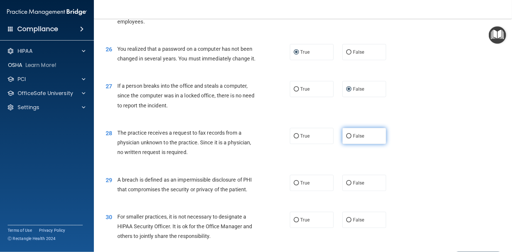
click at [346, 139] on input "False" at bounding box center [348, 136] width 5 height 4
radio input "true"
click at [294, 185] on input "True" at bounding box center [296, 183] width 5 height 4
radio input "true"
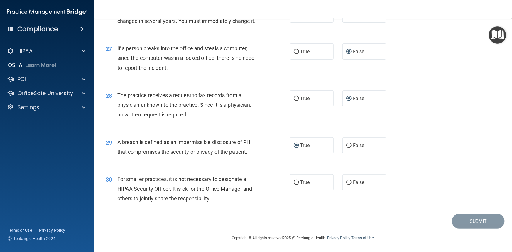
scroll to position [1227, 0]
click at [347, 185] on input "False" at bounding box center [348, 183] width 5 height 4
radio input "true"
click at [462, 226] on button "Submit" at bounding box center [478, 221] width 53 height 15
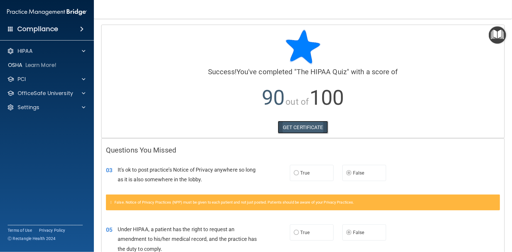
click at [291, 125] on link "GET CERTIFICATE" at bounding box center [303, 127] width 50 height 13
click at [41, 94] on p "OfficeSafe University" at bounding box center [45, 93] width 55 height 7
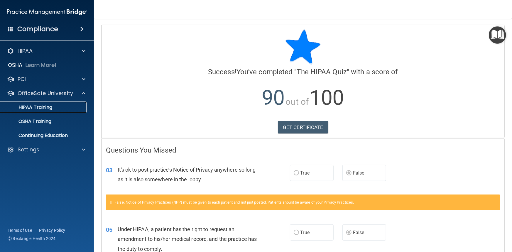
click at [34, 108] on p "HIPAA Training" at bounding box center [28, 107] width 48 height 6
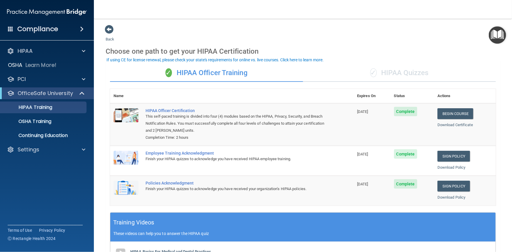
click at [396, 70] on div "✓ HIPAA Quizzes" at bounding box center [399, 73] width 193 height 18
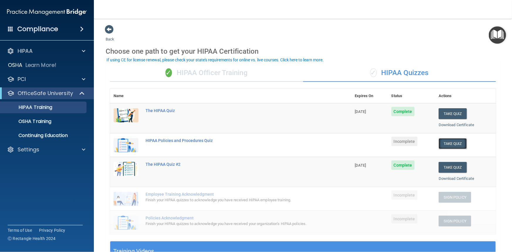
click at [446, 146] on button "Take Quiz" at bounding box center [453, 143] width 28 height 11
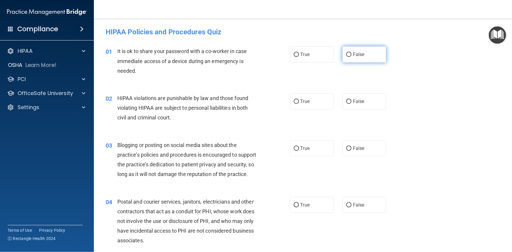
click at [346, 53] on input "False" at bounding box center [348, 55] width 5 height 4
radio input "true"
click at [346, 99] on input "False" at bounding box center [348, 101] width 5 height 4
radio input "true"
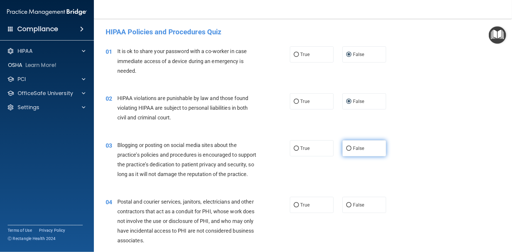
click at [346, 149] on input "False" at bounding box center [348, 148] width 5 height 4
radio input "true"
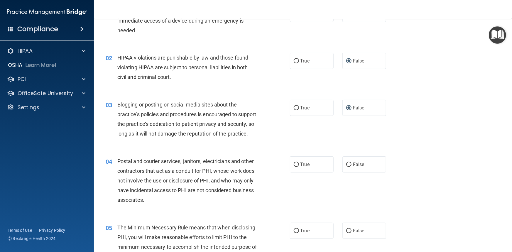
scroll to position [53, 0]
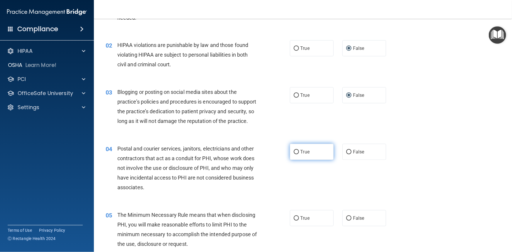
click at [294, 154] on input "True" at bounding box center [296, 152] width 5 height 4
radio input "true"
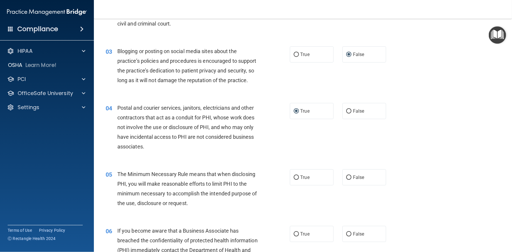
scroll to position [107, 0]
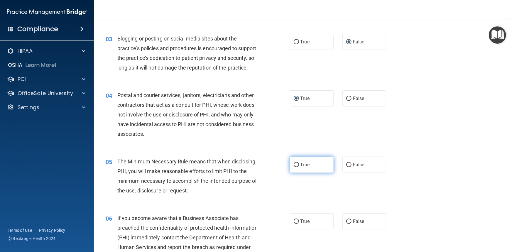
click at [297, 173] on label "True" at bounding box center [312, 165] width 44 height 16
click at [297, 167] on input "True" at bounding box center [296, 165] width 5 height 4
radio input "true"
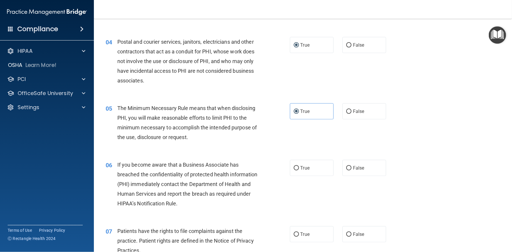
scroll to position [213, 0]
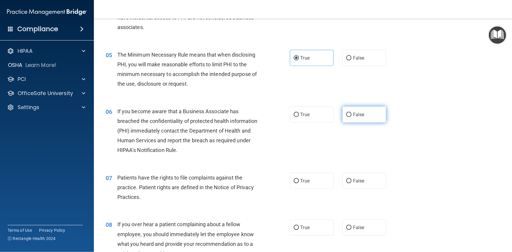
click at [346, 117] on input "False" at bounding box center [348, 115] width 5 height 4
radio input "true"
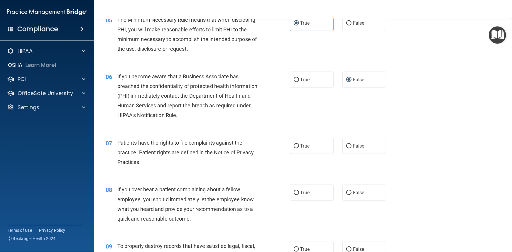
scroll to position [267, 0]
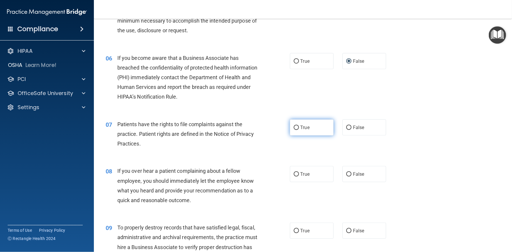
click at [294, 130] on input "True" at bounding box center [296, 128] width 5 height 4
radio input "true"
click at [346, 177] on input "False" at bounding box center [348, 174] width 5 height 4
radio input "true"
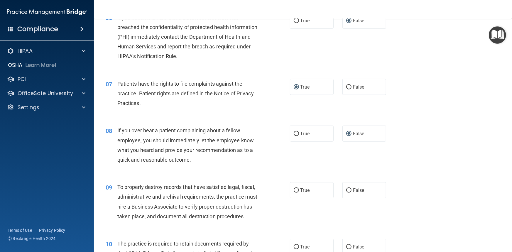
scroll to position [320, 0]
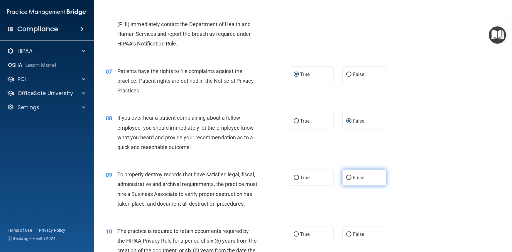
click at [347, 180] on input "False" at bounding box center [348, 178] width 5 height 4
radio input "true"
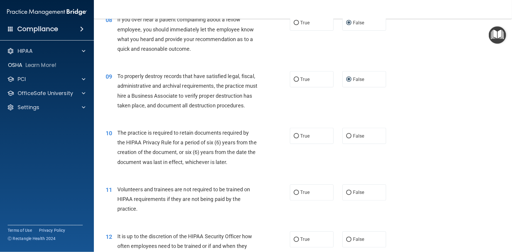
scroll to position [427, 0]
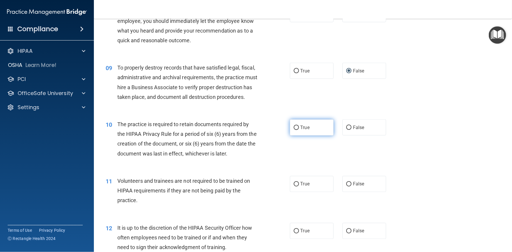
click at [295, 130] on input "True" at bounding box center [296, 128] width 5 height 4
radio input "true"
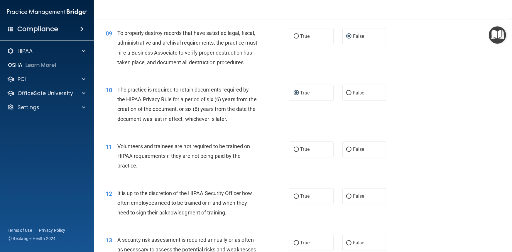
scroll to position [480, 0]
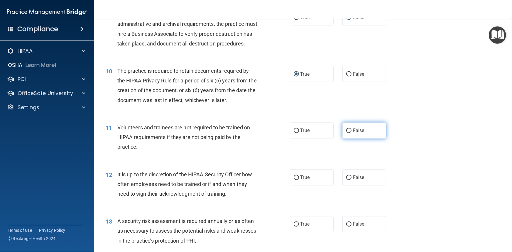
click at [346, 133] on input "False" at bounding box center [348, 131] width 5 height 4
radio input "true"
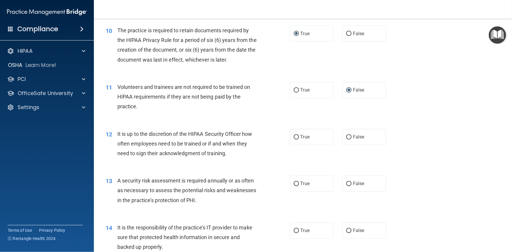
scroll to position [534, 0]
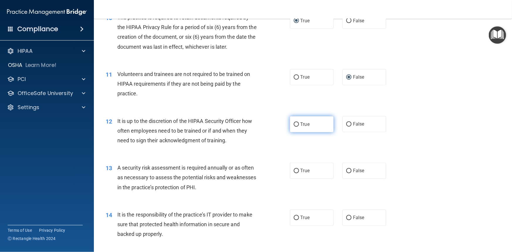
click at [294, 127] on input "True" at bounding box center [296, 124] width 5 height 4
radio input "true"
click at [294, 173] on input "True" at bounding box center [296, 171] width 5 height 4
radio input "true"
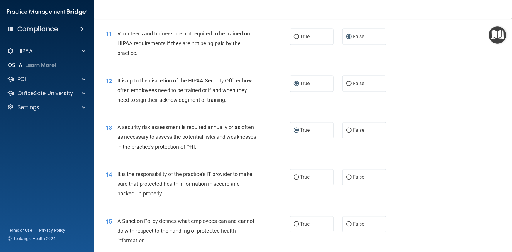
scroll to position [587, 0]
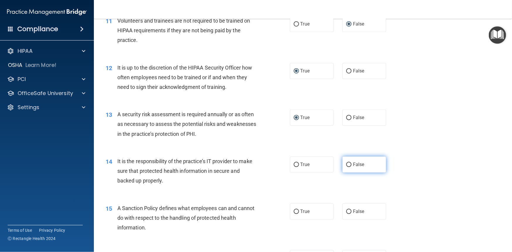
click at [348, 167] on input "False" at bounding box center [348, 165] width 5 height 4
radio input "true"
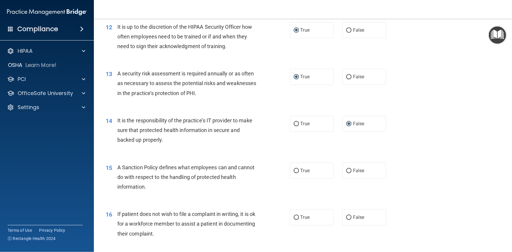
scroll to position [640, 0]
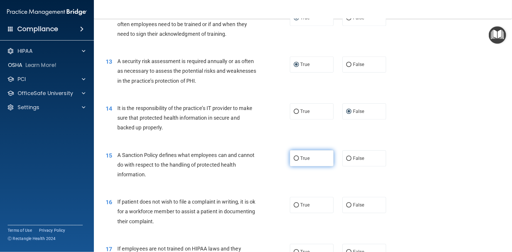
click at [294, 161] on input "True" at bounding box center [296, 158] width 5 height 4
radio input "true"
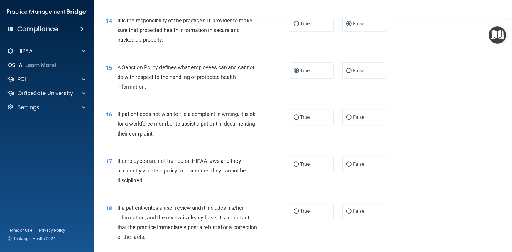
scroll to position [747, 0]
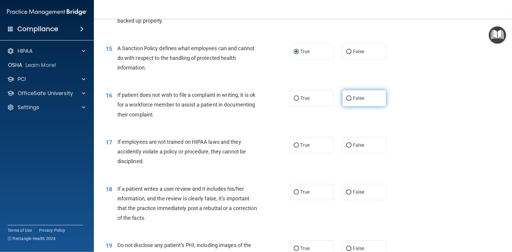
click at [346, 101] on input "False" at bounding box center [348, 98] width 5 height 4
radio input "true"
click at [346, 148] on input "False" at bounding box center [348, 145] width 5 height 4
radio input "true"
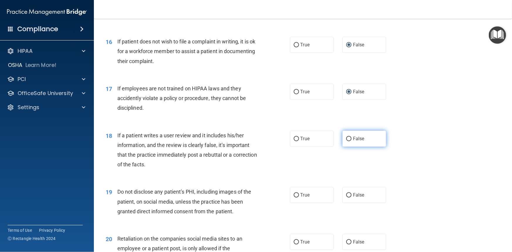
click at [346, 141] on input "False" at bounding box center [348, 139] width 5 height 4
radio input "true"
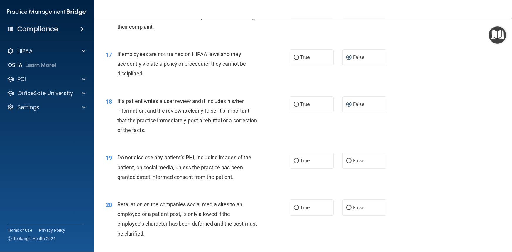
scroll to position [854, 0]
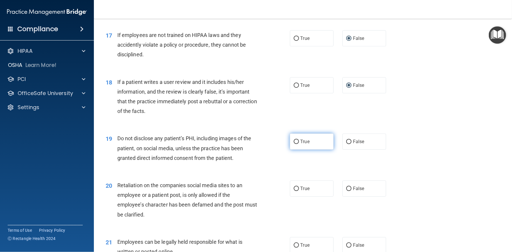
click at [295, 144] on input "True" at bounding box center [296, 142] width 5 height 4
radio input "true"
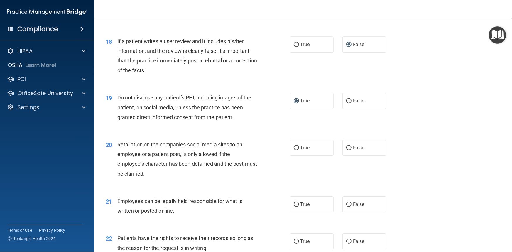
scroll to position [907, 0]
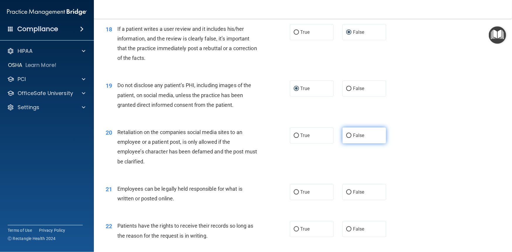
click at [347, 138] on input "False" at bounding box center [348, 136] width 5 height 4
radio input "true"
click at [343, 200] on label "False" at bounding box center [365, 192] width 44 height 16
click at [346, 195] on input "False" at bounding box center [348, 192] width 5 height 4
radio input "true"
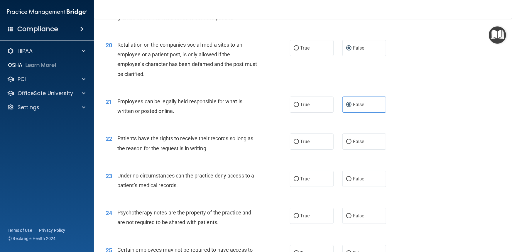
scroll to position [1014, 0]
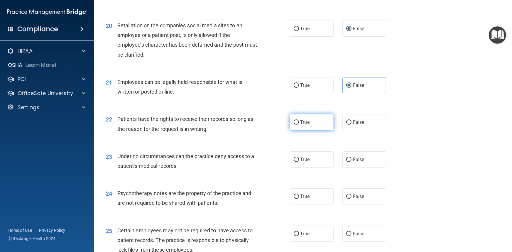
click at [294, 125] on input "True" at bounding box center [296, 122] width 5 height 4
radio input "true"
click at [346, 162] on input "False" at bounding box center [348, 160] width 5 height 4
radio input "true"
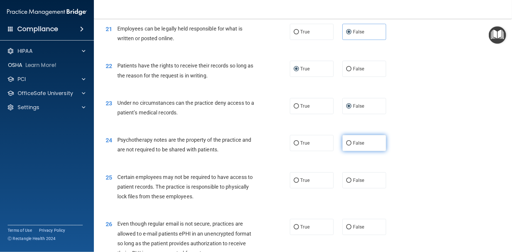
click at [346, 146] on input "False" at bounding box center [348, 143] width 5 height 4
radio input "true"
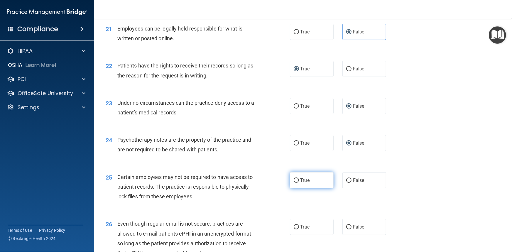
click at [294, 183] on input "True" at bounding box center [296, 180] width 5 height 4
radio input "true"
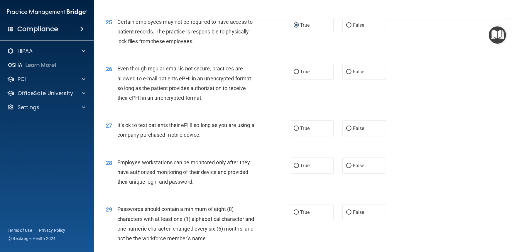
scroll to position [1227, 0]
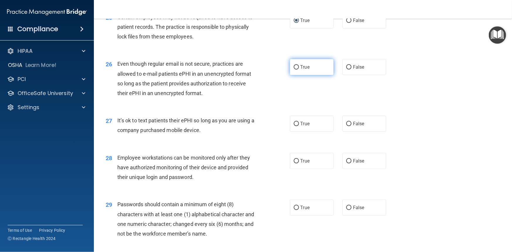
click at [294, 70] on input "True" at bounding box center [296, 67] width 5 height 4
radio input "true"
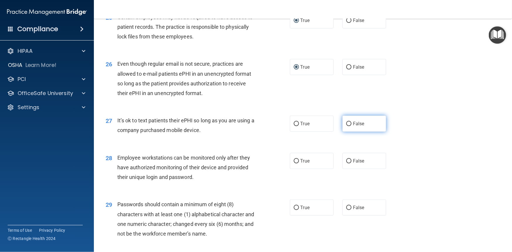
click at [347, 126] on input "False" at bounding box center [348, 124] width 5 height 4
radio input "true"
click at [347, 163] on input "False" at bounding box center [348, 161] width 5 height 4
radio input "true"
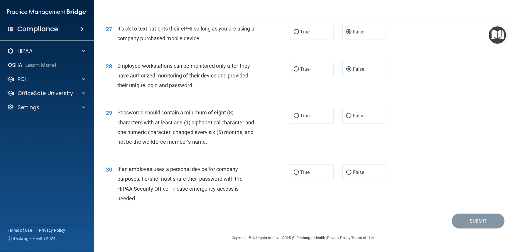
scroll to position [1334, 0]
click at [348, 118] on input "False" at bounding box center [348, 116] width 5 height 4
radio input "true"
click at [294, 175] on input "True" at bounding box center [296, 173] width 5 height 4
radio input "true"
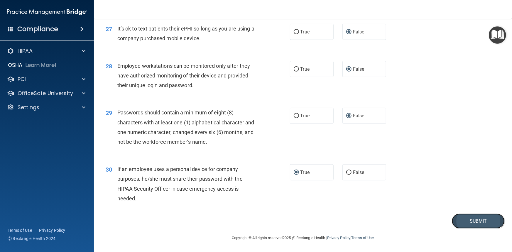
drag, startPoint x: 468, startPoint y: 226, endPoint x: 456, endPoint y: 225, distance: 11.5
click at [468, 226] on button "Submit" at bounding box center [478, 221] width 53 height 15
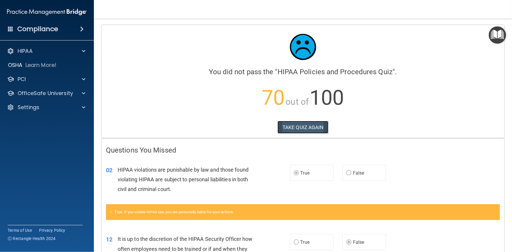
click at [301, 125] on button "TAKE QUIZ AGAIN" at bounding box center [303, 127] width 51 height 13
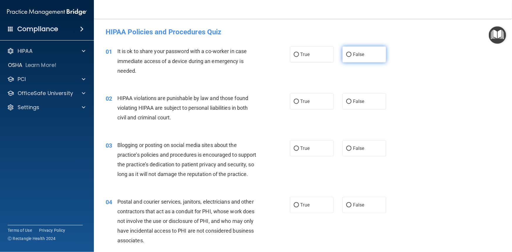
click at [346, 56] on input "False" at bounding box center [348, 55] width 5 height 4
radio input "true"
click at [294, 99] on input "True" at bounding box center [296, 101] width 5 height 4
radio input "true"
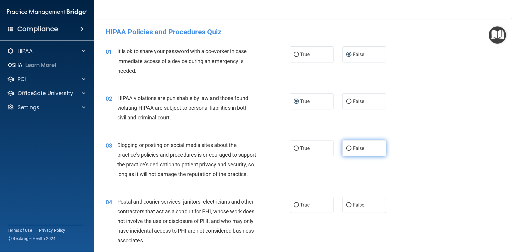
click at [348, 149] on input "False" at bounding box center [348, 148] width 5 height 4
radio input "true"
click at [294, 208] on input "True" at bounding box center [296, 205] width 5 height 4
radio input "true"
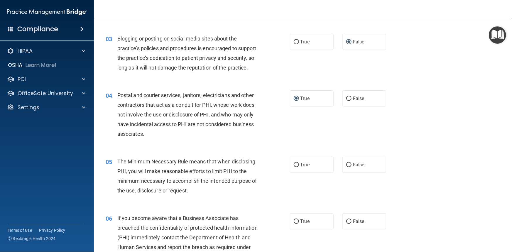
scroll to position [160, 0]
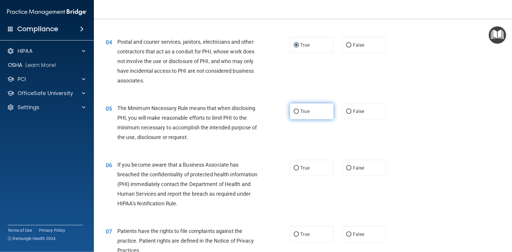
click at [296, 114] on input "True" at bounding box center [296, 111] width 5 height 4
radio input "true"
click at [346, 171] on input "False" at bounding box center [348, 168] width 5 height 4
radio input "true"
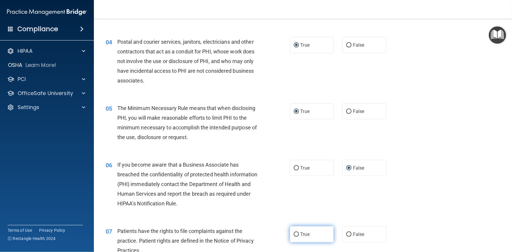
click at [295, 237] on input "True" at bounding box center [296, 234] width 5 height 4
radio input "true"
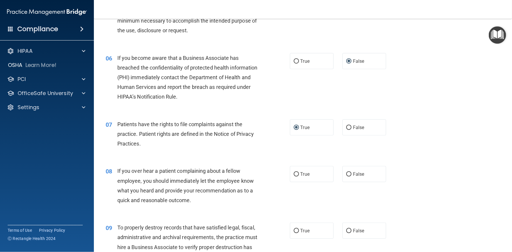
scroll to position [320, 0]
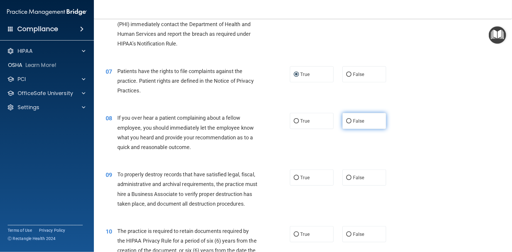
click at [349, 128] on label "False" at bounding box center [365, 121] width 44 height 16
click at [349, 124] on input "False" at bounding box center [348, 121] width 5 height 4
radio input "true"
click at [346, 180] on input "False" at bounding box center [348, 178] width 5 height 4
radio input "true"
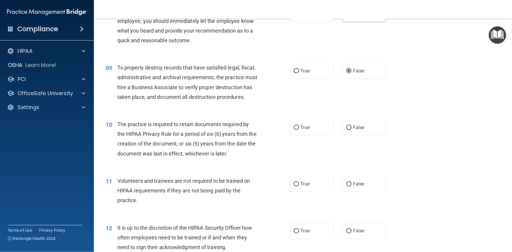
scroll to position [480, 0]
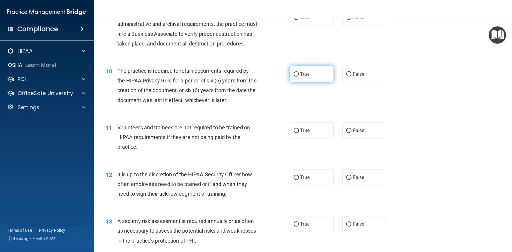
click at [295, 77] on input "True" at bounding box center [296, 74] width 5 height 4
radio input "true"
click at [346, 133] on input "False" at bounding box center [348, 131] width 5 height 4
radio input "true"
click at [346, 180] on input "False" at bounding box center [348, 178] width 5 height 4
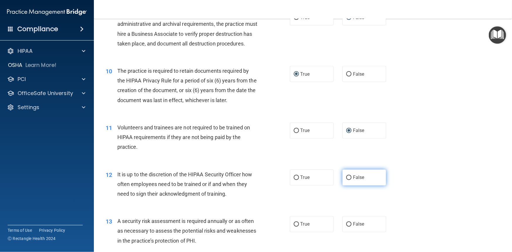
radio input "true"
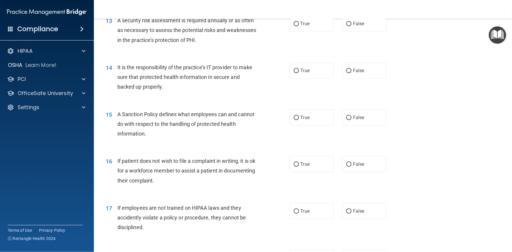
scroll to position [694, 0]
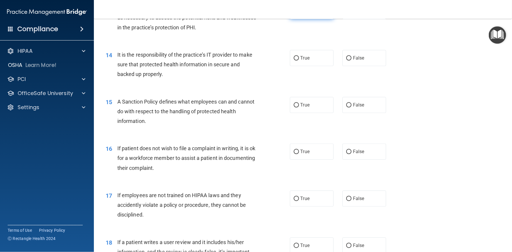
click at [294, 14] on input "True" at bounding box center [296, 11] width 5 height 4
radio input "true"
click at [343, 66] on label "False" at bounding box center [365, 58] width 44 height 16
click at [346, 60] on input "False" at bounding box center [348, 58] width 5 height 4
radio input "true"
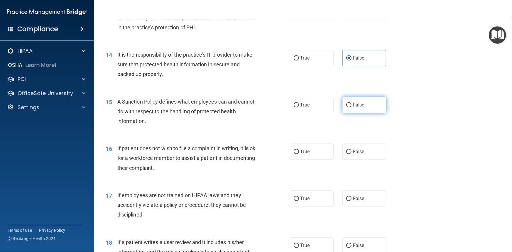
click at [346, 107] on input "False" at bounding box center [348, 105] width 5 height 4
radio input "true"
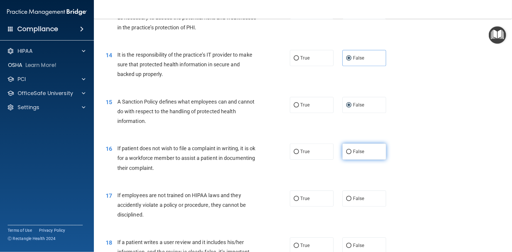
click at [346, 154] on input "False" at bounding box center [348, 152] width 5 height 4
radio input "true"
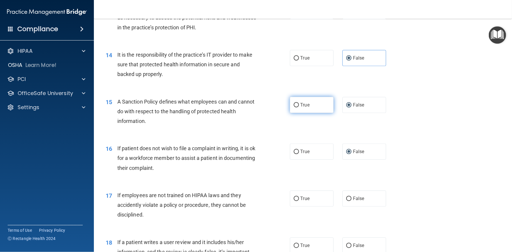
click at [294, 107] on input "True" at bounding box center [296, 105] width 5 height 4
radio input "true"
click at [349, 107] on input "False" at bounding box center [348, 105] width 5 height 4
radio input "true"
radio input "false"
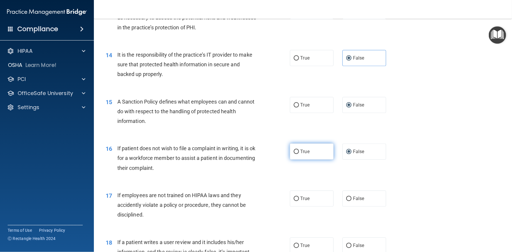
click at [294, 154] on input "True" at bounding box center [296, 152] width 5 height 4
radio input "true"
radio input "false"
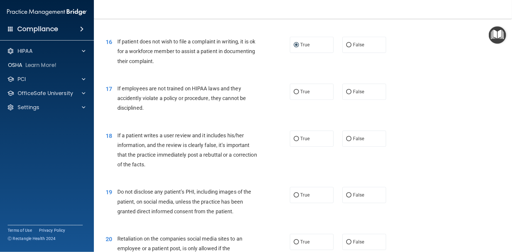
scroll to position [854, 0]
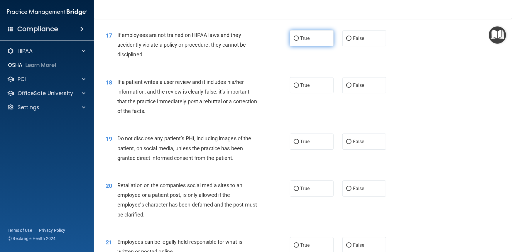
click at [294, 41] on input "True" at bounding box center [296, 38] width 5 height 4
radio input "true"
click at [294, 41] on input "True" at bounding box center [296, 38] width 5 height 4
click at [347, 41] on input "False" at bounding box center [348, 38] width 5 height 4
radio input "true"
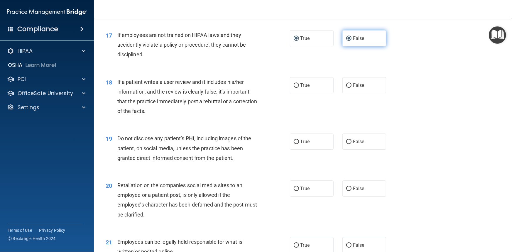
radio input "false"
click at [346, 88] on input "False" at bounding box center [348, 85] width 5 height 4
radio input "true"
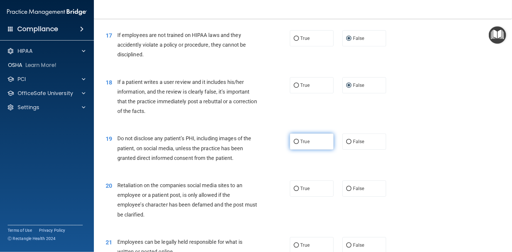
click at [296, 144] on input "True" at bounding box center [296, 142] width 5 height 4
radio input "true"
click at [349, 191] on input "False" at bounding box center [348, 189] width 5 height 4
radio input "true"
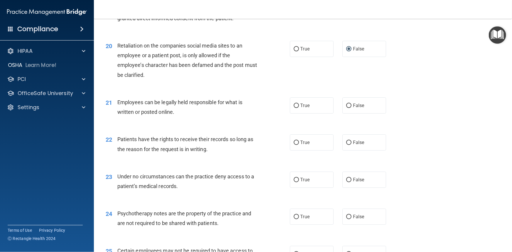
scroll to position [1014, 0]
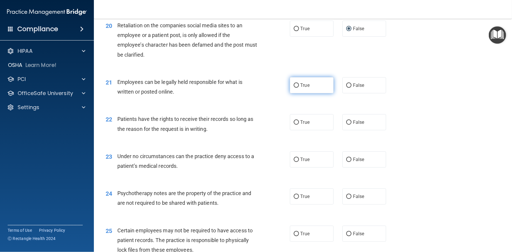
click at [294, 88] on input "True" at bounding box center [296, 85] width 5 height 4
radio input "true"
click at [346, 125] on input "False" at bounding box center [348, 122] width 5 height 4
radio input "true"
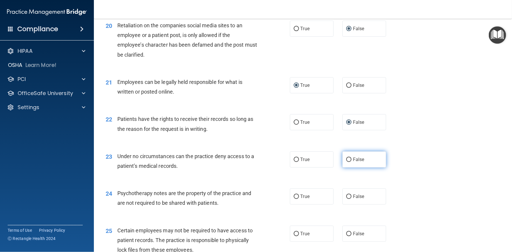
click at [348, 162] on input "False" at bounding box center [348, 160] width 5 height 4
radio input "true"
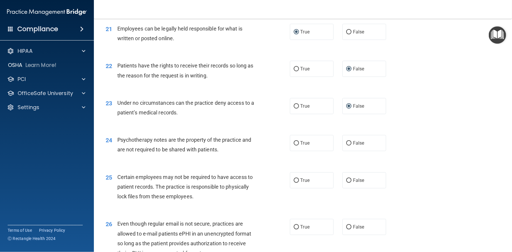
scroll to position [1121, 0]
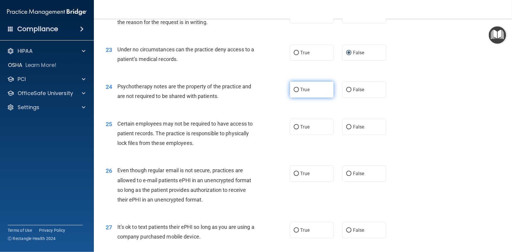
click at [295, 92] on input "True" at bounding box center [296, 90] width 5 height 4
radio input "true"
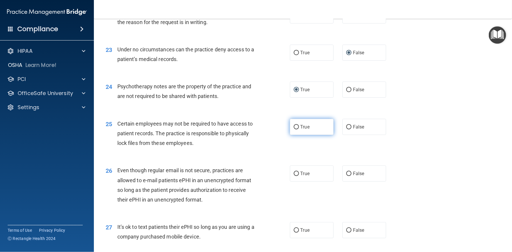
click at [291, 135] on label "True" at bounding box center [312, 127] width 44 height 16
click at [294, 129] on input "True" at bounding box center [296, 127] width 5 height 4
radio input "true"
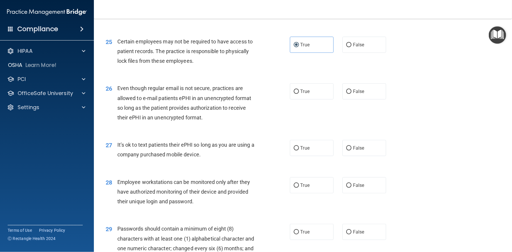
scroll to position [1227, 0]
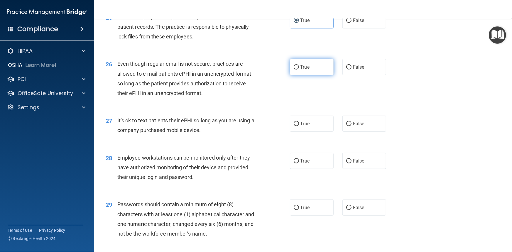
click at [294, 70] on input "True" at bounding box center [296, 67] width 5 height 4
radio input "true"
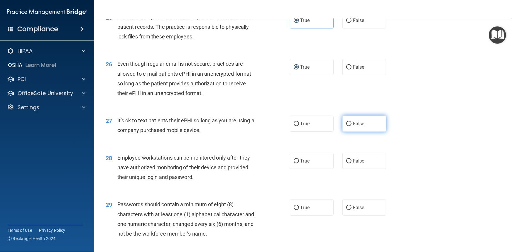
click at [346, 126] on input "False" at bounding box center [348, 124] width 5 height 4
radio input "true"
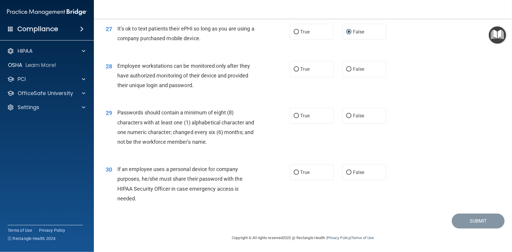
scroll to position [1334, 0]
click at [294, 72] on input "True" at bounding box center [296, 69] width 5 height 4
radio input "true"
click at [294, 118] on input "True" at bounding box center [296, 116] width 5 height 4
radio input "true"
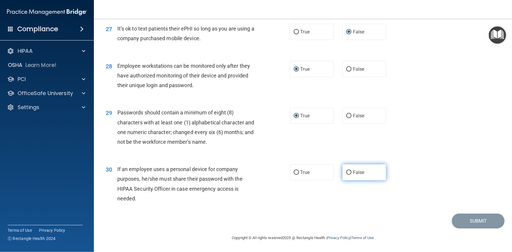
click at [343, 177] on label "False" at bounding box center [365, 172] width 44 height 16
click at [346, 175] on input "False" at bounding box center [348, 173] width 5 height 4
radio input "true"
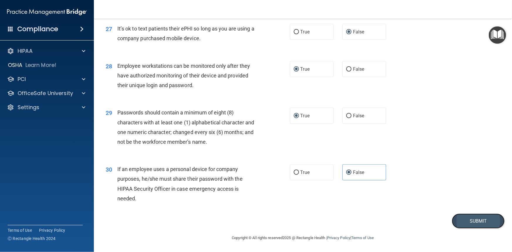
click at [483, 224] on button "Submit" at bounding box center [478, 221] width 53 height 15
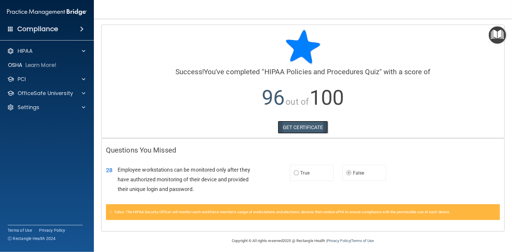
click at [310, 126] on link "GET CERTIFICATE" at bounding box center [303, 127] width 50 height 13
click at [52, 93] on p "OfficeSafe University" at bounding box center [45, 93] width 55 height 7
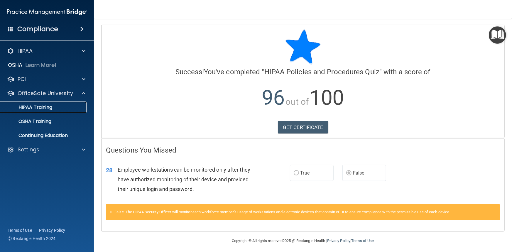
click at [45, 106] on p "HIPAA Training" at bounding box center [28, 107] width 48 height 6
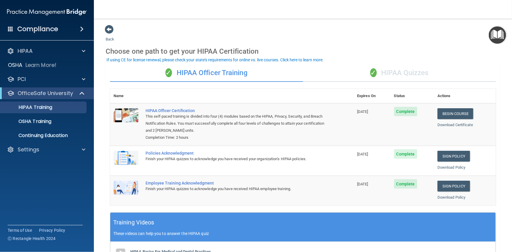
click at [398, 77] on div "✓ HIPAA Quizzes" at bounding box center [399, 73] width 193 height 18
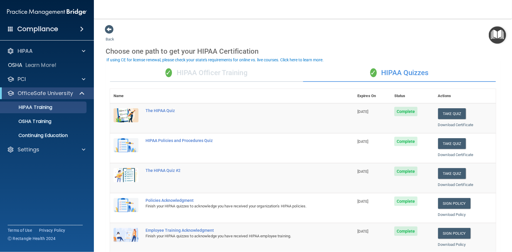
click at [216, 73] on div "✓ HIPAA Officer Training" at bounding box center [206, 73] width 193 height 18
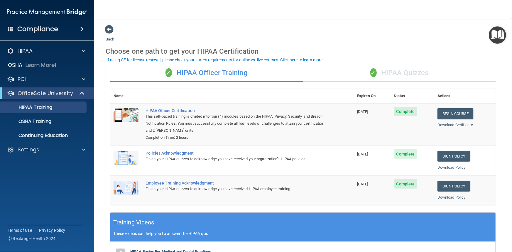
click at [396, 75] on div "✓ HIPAA Quizzes" at bounding box center [399, 73] width 193 height 18
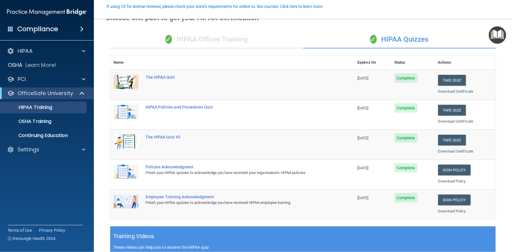
scroll to position [53, 0]
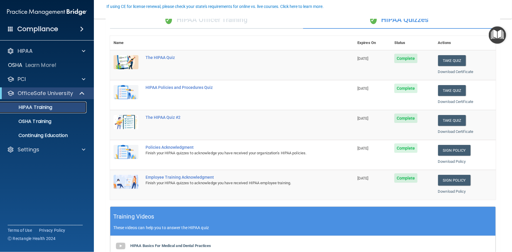
click at [31, 109] on p "HIPAA Training" at bounding box center [28, 107] width 48 height 6
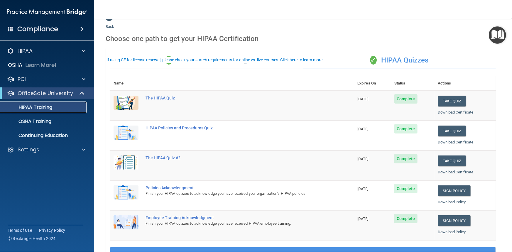
scroll to position [0, 0]
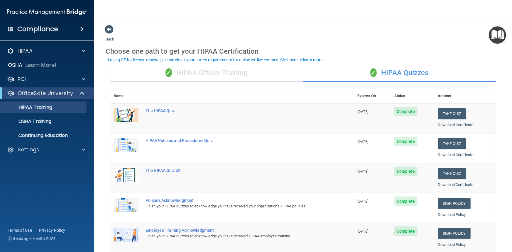
click at [217, 73] on div "✓ HIPAA Officer Training" at bounding box center [206, 73] width 193 height 18
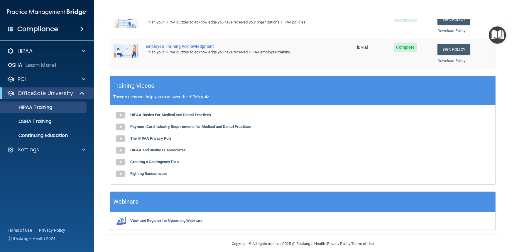
scroll to position [142, 0]
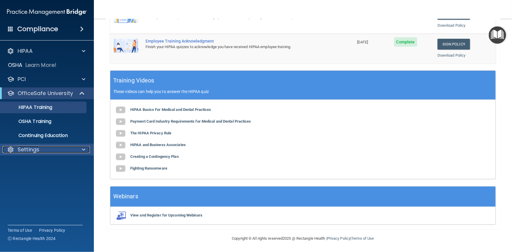
click at [35, 152] on p "Settings" at bounding box center [29, 149] width 22 height 7
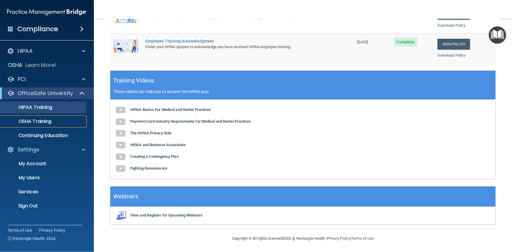
click at [39, 122] on p "OSHA Training" at bounding box center [28, 122] width 48 height 6
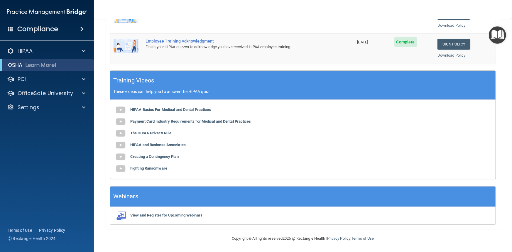
scroll to position [9, 0]
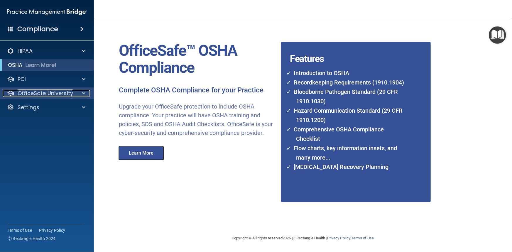
click at [73, 92] on div "OfficeSafe University" at bounding box center [39, 93] width 73 height 7
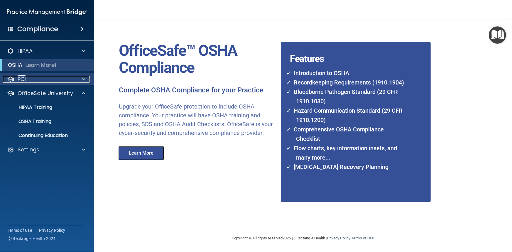
click at [64, 82] on div "PCI" at bounding box center [39, 79] width 73 height 7
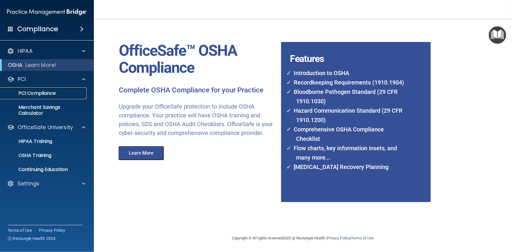
click at [45, 92] on p "PCI Compliance" at bounding box center [44, 93] width 80 height 6
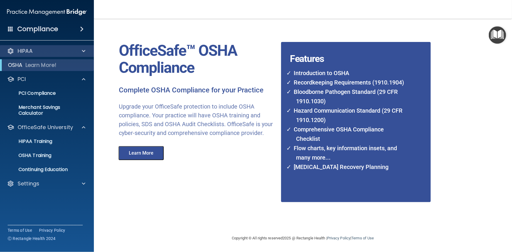
click at [68, 45] on div "HIPAA" at bounding box center [47, 51] width 94 height 12
click at [82, 50] on span at bounding box center [84, 51] width 4 height 7
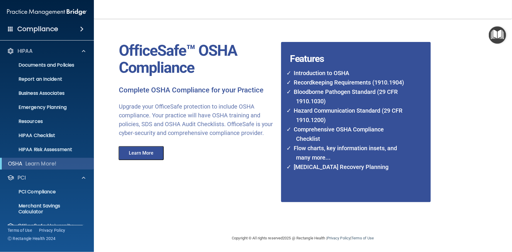
click at [55, 31] on h4 "Compliance" at bounding box center [37, 29] width 41 height 8
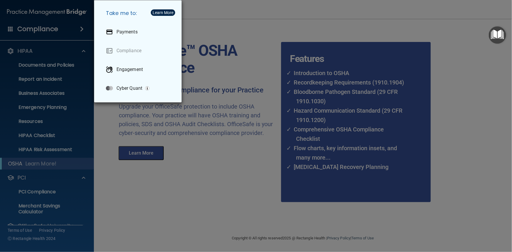
click at [56, 31] on div "Take me to: Payments Compliance Engagement Cyber Quant" at bounding box center [256, 126] width 512 height 252
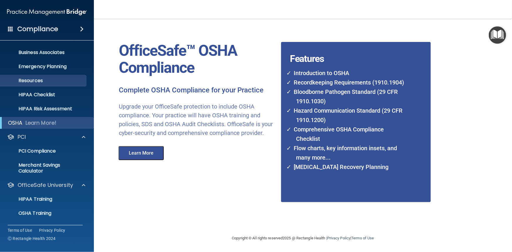
scroll to position [68, 0]
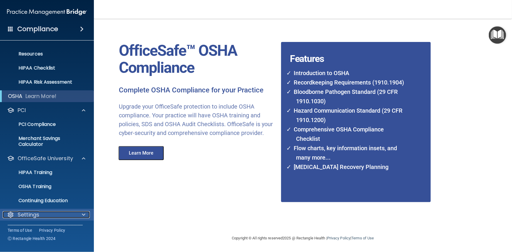
click at [26, 216] on p "Settings" at bounding box center [29, 214] width 22 height 7
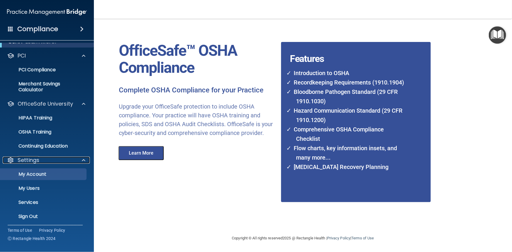
scroll to position [124, 0]
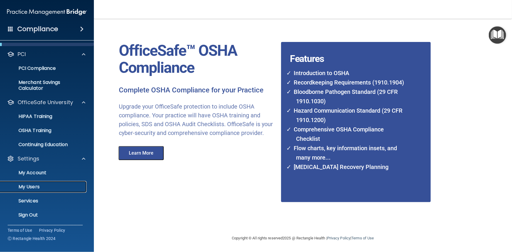
click at [26, 187] on p "My Users" at bounding box center [44, 187] width 80 height 6
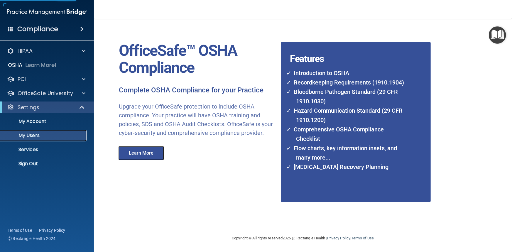
select select "20"
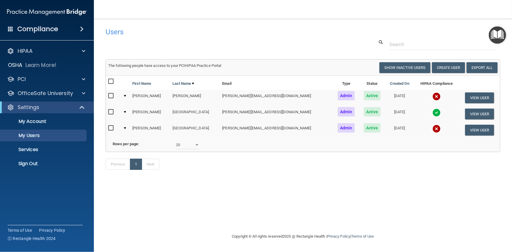
click at [112, 217] on div "Users Success! New user created. × Error! The user couldn't be created. × Succe…" at bounding box center [303, 126] width 395 height 203
click at [476, 230] on footer "Copyright © All rights reserved 2025 @ Rectangle Health | Privacy Policy | Term…" at bounding box center [303, 236] width 395 height 19
click at [473, 114] on button "View User" at bounding box center [479, 114] width 29 height 11
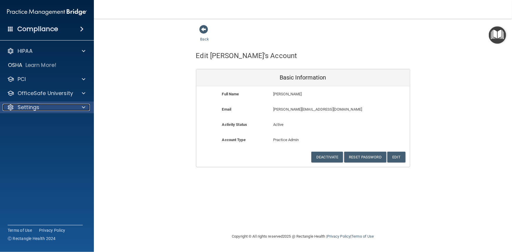
click at [21, 107] on p "Settings" at bounding box center [29, 107] width 22 height 7
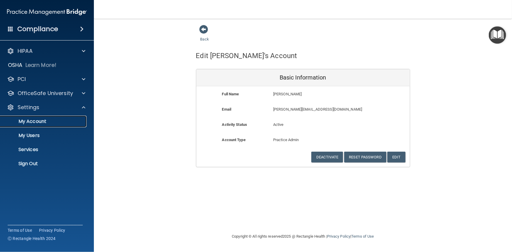
click at [24, 122] on p "My Account" at bounding box center [44, 122] width 80 height 6
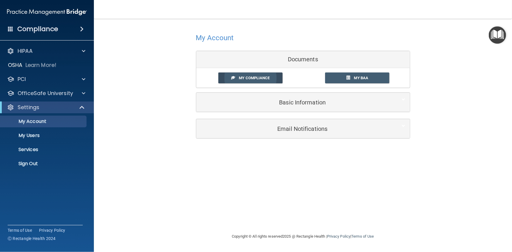
click at [259, 78] on span "My Compliance" at bounding box center [254, 78] width 31 height 4
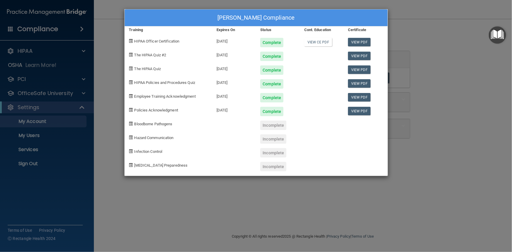
click at [468, 54] on div "Latisha Richmond's Compliance Training Expires On Status Cont. Education Certif…" at bounding box center [256, 126] width 512 height 252
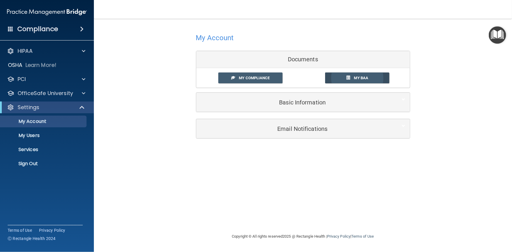
click at [364, 76] on span "My BAA" at bounding box center [361, 78] width 14 height 4
click at [38, 94] on p "OfficeSafe University" at bounding box center [45, 93] width 55 height 7
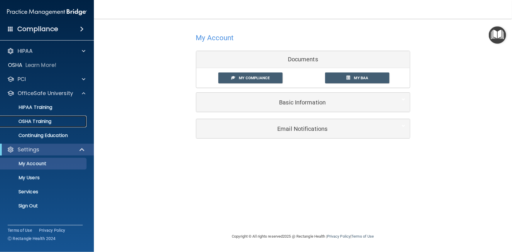
click at [38, 121] on p "OSHA Training" at bounding box center [28, 122] width 48 height 6
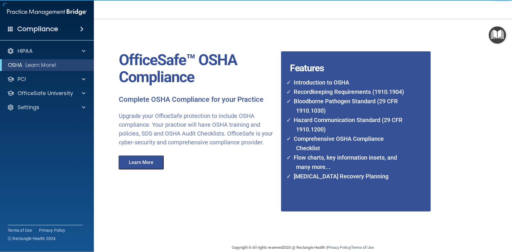
click at [146, 169] on button "Learn More" at bounding box center [141, 163] width 45 height 14
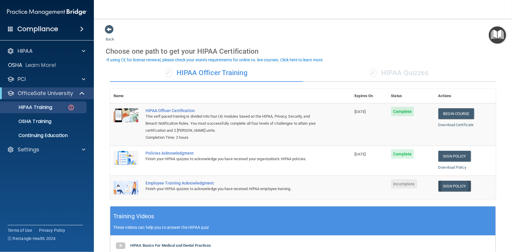
click at [452, 187] on link "Sign Policy" at bounding box center [454, 186] width 33 height 11
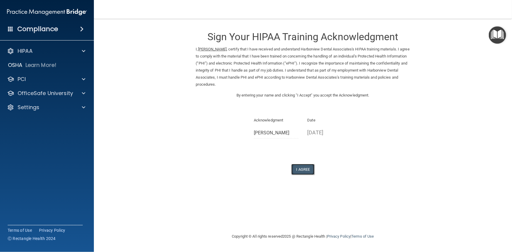
click at [302, 168] on button "I Agree" at bounding box center [302, 169] width 23 height 11
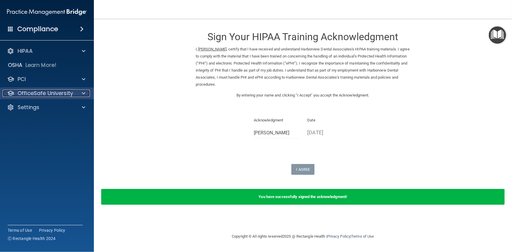
click at [48, 94] on p "OfficeSafe University" at bounding box center [45, 93] width 55 height 7
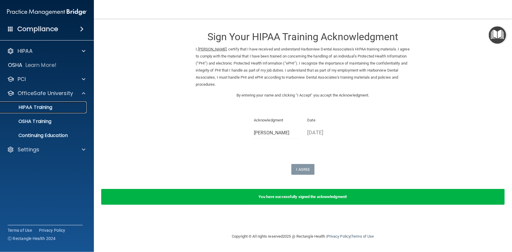
click at [42, 105] on p "HIPAA Training" at bounding box center [28, 107] width 48 height 6
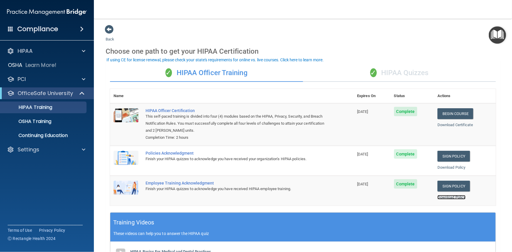
click at [443, 198] on link "Download Policy" at bounding box center [452, 197] width 28 height 4
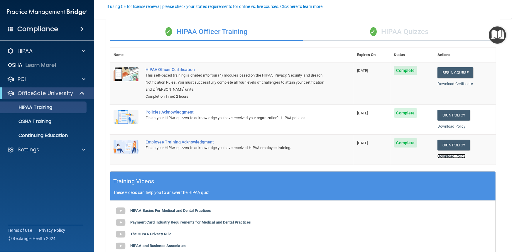
scroll to position [53, 0]
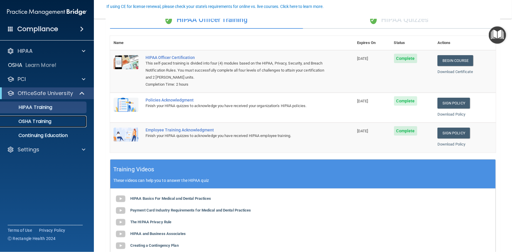
click at [44, 121] on p "OSHA Training" at bounding box center [28, 122] width 48 height 6
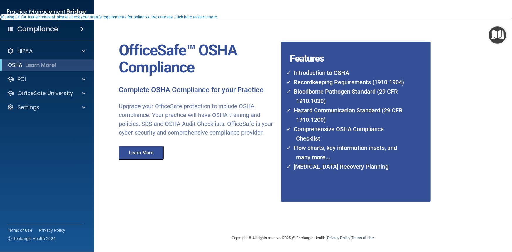
scroll to position [9, 0]
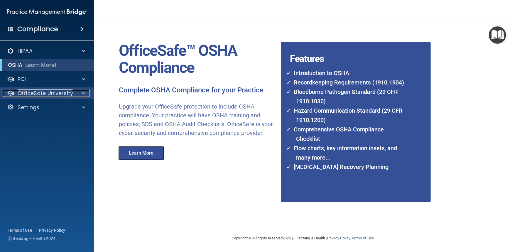
click at [45, 97] on p "OfficeSafe University" at bounding box center [45, 93] width 55 height 7
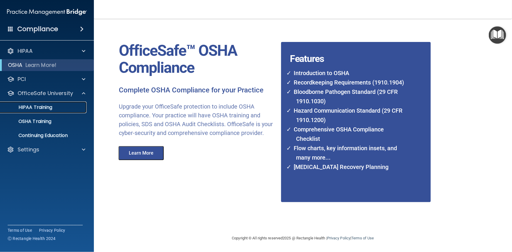
click at [43, 107] on p "HIPAA Training" at bounding box center [28, 107] width 48 height 6
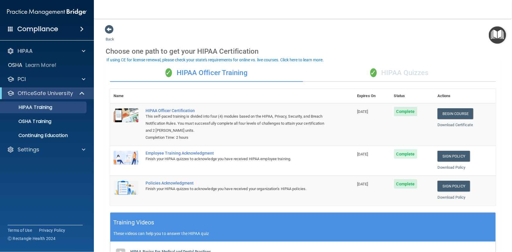
click at [410, 71] on div "✓ HIPAA Quizzes" at bounding box center [399, 73] width 193 height 18
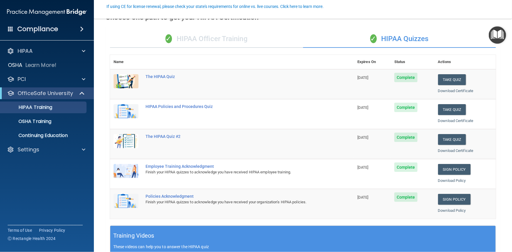
scroll to position [53, 0]
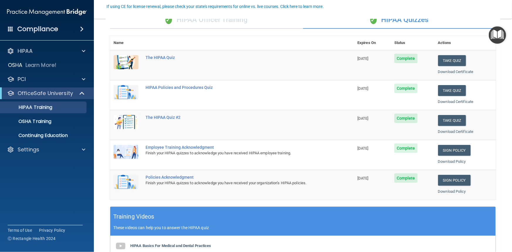
click at [224, 19] on div "✓ HIPAA Officer Training" at bounding box center [206, 20] width 193 height 18
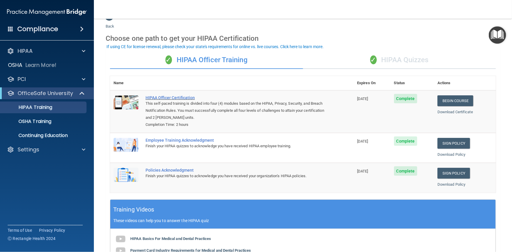
scroll to position [0, 0]
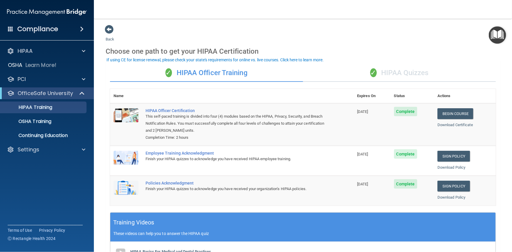
click at [402, 77] on div "✓ HIPAA Quizzes" at bounding box center [399, 73] width 193 height 18
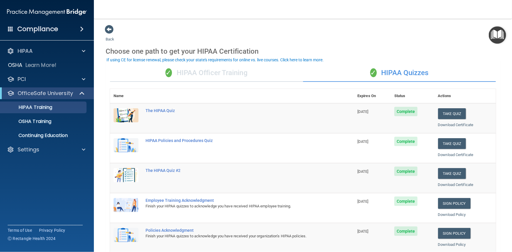
click at [201, 72] on div "✓ HIPAA Officer Training" at bounding box center [206, 73] width 193 height 18
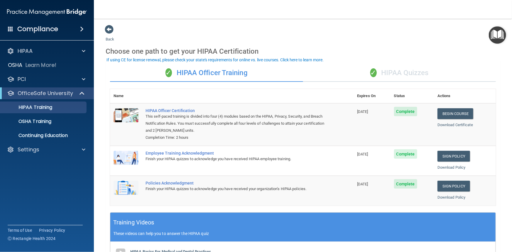
click at [399, 72] on div "✓ HIPAA Quizzes" at bounding box center [399, 73] width 193 height 18
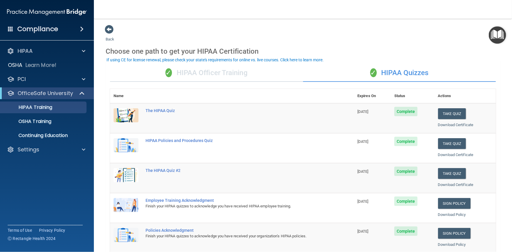
click at [211, 68] on div "✓ HIPAA Officer Training" at bounding box center [206, 73] width 193 height 18
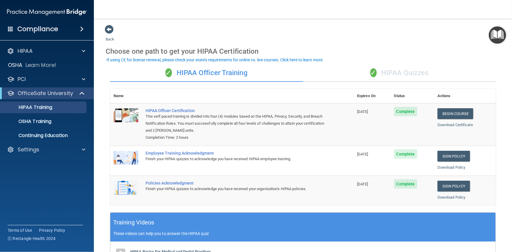
click at [308, 37] on div "Back Choose one path to get your HIPAA Certification ✓ HIPAA Officer Training ✓…" at bounding box center [303, 198] width 395 height 347
drag, startPoint x: 363, startPoint y: 41, endPoint x: 352, endPoint y: 41, distance: 11.5
click at [363, 41] on div "Back Choose one path to get your HIPAA Certification ✓ HIPAA Officer Training ✓…" at bounding box center [303, 198] width 395 height 347
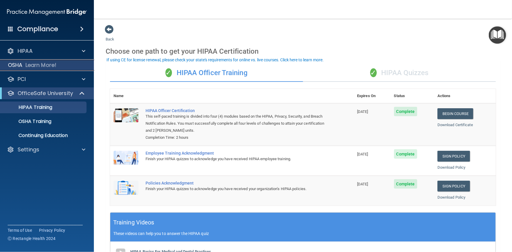
click at [34, 64] on p "Learn More!" at bounding box center [41, 65] width 31 height 7
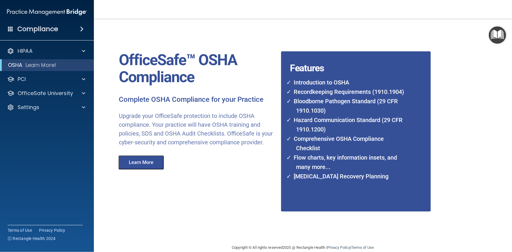
click at [126, 163] on button "Learn More" at bounding box center [141, 163] width 45 height 14
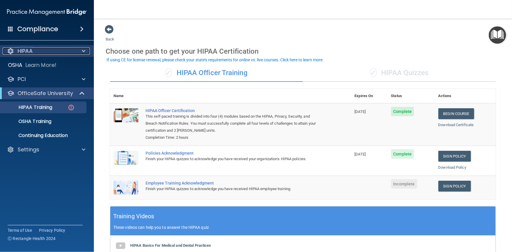
click at [33, 51] on div "HIPAA" at bounding box center [39, 51] width 73 height 7
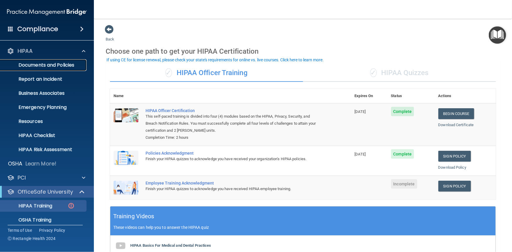
click at [32, 67] on p "Documents and Policies" at bounding box center [44, 65] width 80 height 6
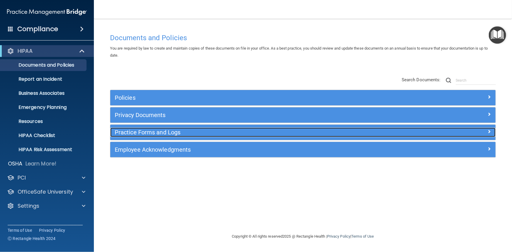
click at [164, 135] on h5 "Practice Forms and Logs" at bounding box center [255, 132] width 280 height 6
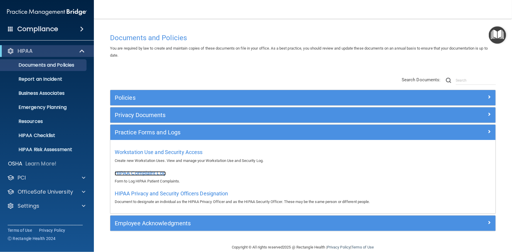
click at [140, 176] on span "HIPAA Complaint Log" at bounding box center [140, 173] width 51 height 6
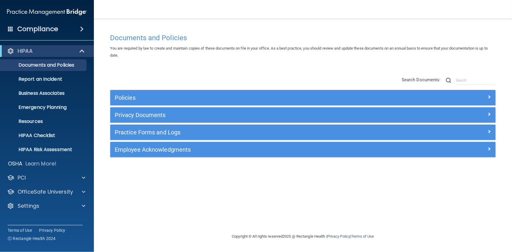
click at [180, 138] on div "Practice Forms and Logs" at bounding box center [302, 132] width 385 height 15
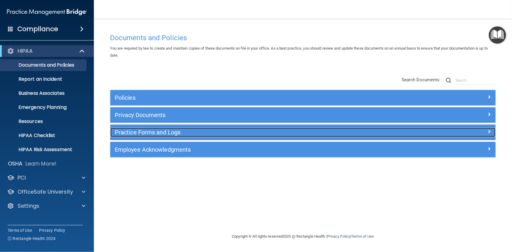
click at [179, 136] on h5 "Practice Forms and Logs" at bounding box center [255, 132] width 280 height 6
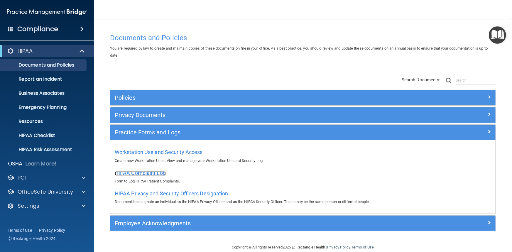
click at [149, 174] on span "HIPAA Complaint Log" at bounding box center [140, 173] width 51 height 6
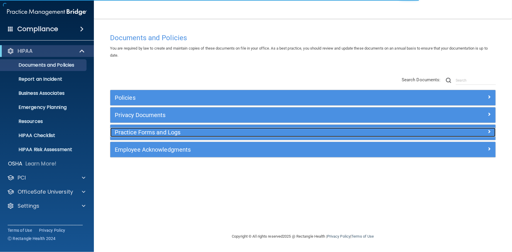
click at [234, 133] on h5 "Practice Forms and Logs" at bounding box center [255, 132] width 280 height 6
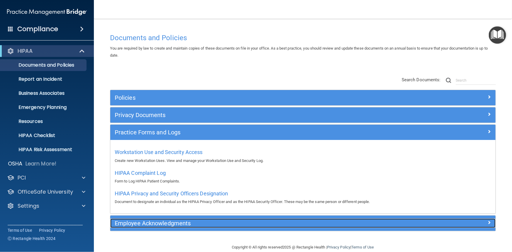
click at [173, 226] on h5 "Employee Acknowledgments" at bounding box center [255, 223] width 280 height 6
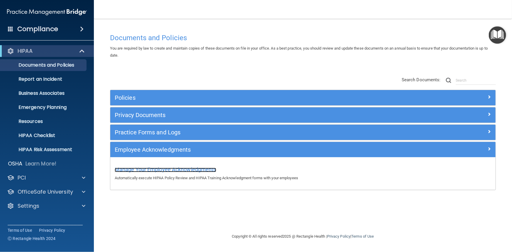
click at [147, 169] on span "Manage Your Employee Acknowledgments" at bounding box center [166, 169] width 102 height 6
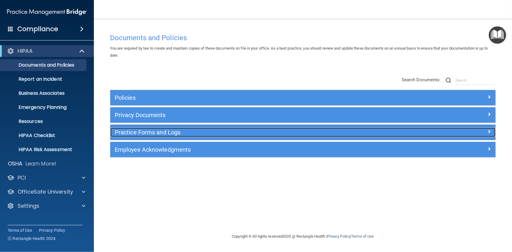
click at [282, 130] on h5 "Practice Forms and Logs" at bounding box center [255, 132] width 280 height 6
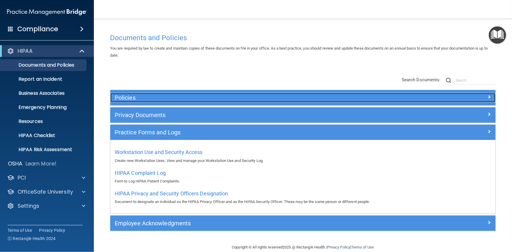
click at [191, 95] on h5 "Policies" at bounding box center [255, 98] width 280 height 6
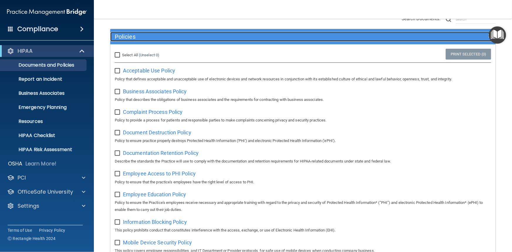
scroll to position [43, 0]
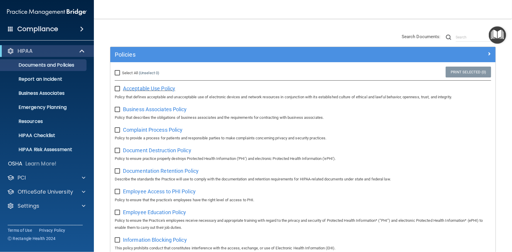
click at [156, 86] on span "Acceptable Use Policy" at bounding box center [149, 88] width 52 height 6
click at [141, 132] on span "Complaint Process Policy" at bounding box center [153, 130] width 60 height 6
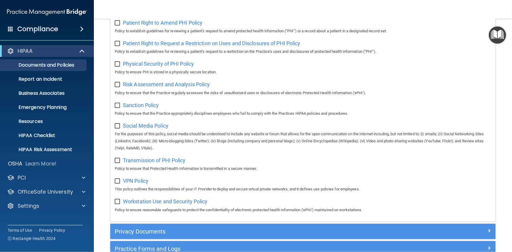
scroll to position [417, 0]
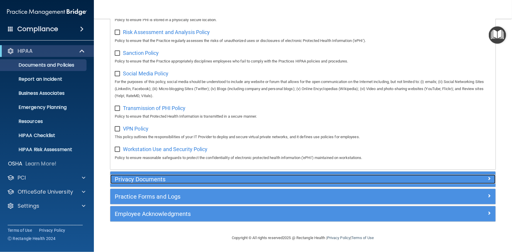
click at [155, 179] on h5 "Privacy Documents" at bounding box center [255, 179] width 280 height 6
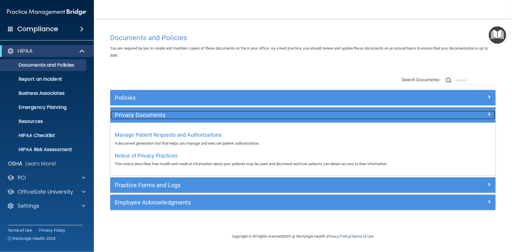
scroll to position [0, 0]
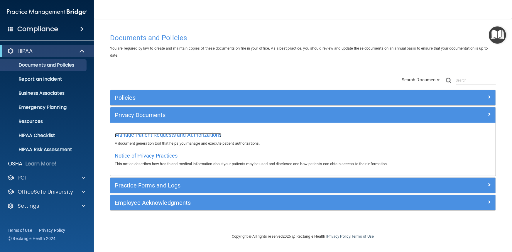
click at [197, 136] on span "Manage Patient Requests and Authorizations" at bounding box center [168, 135] width 107 height 6
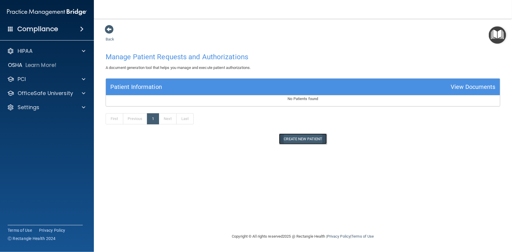
click at [303, 138] on button "Create New Patient" at bounding box center [303, 139] width 48 height 11
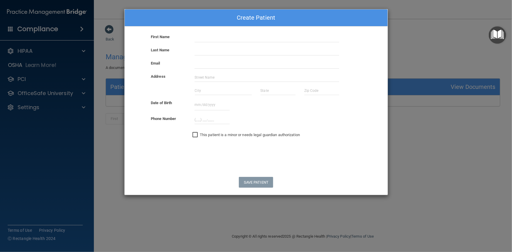
click at [201, 45] on div "First Name" at bounding box center [256, 39] width 272 height 13
click at [199, 36] on input "text" at bounding box center [267, 37] width 145 height 9
type input "Betsie"
type input "Applegate"
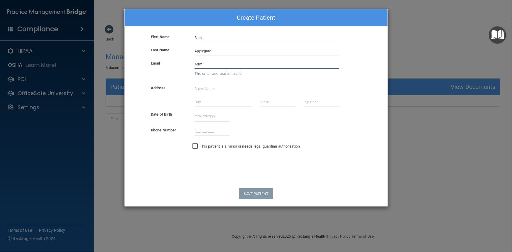
type input "[EMAIL_ADDRESS][DOMAIN_NAME]"
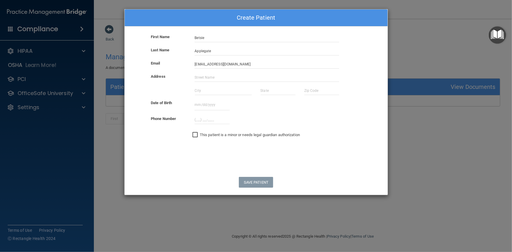
click at [192, 104] on div "[DATE] Sun Mon Tue Wed Thu Fri Sat 35 31 01 02 03 04 05 06 36 07 08 09 10 11 12…" at bounding box center [212, 104] width 44 height 11
click at [372, 122] on div "Phone Number" at bounding box center [256, 119] width 272 height 9
click at [196, 103] on input "text" at bounding box center [212, 104] width 35 height 11
type input "04031970"
type input "(___) ___-____"
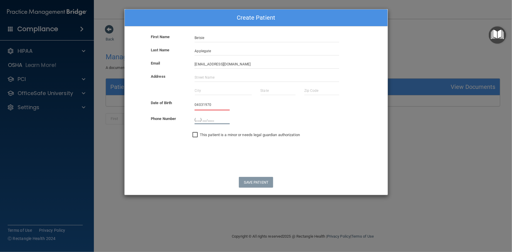
click at [201, 118] on input "(___) ___-____" at bounding box center [212, 119] width 35 height 9
click at [198, 106] on input "04031970" at bounding box center [212, 104] width 35 height 11
click at [200, 106] on input "04031970" at bounding box center [212, 104] width 35 height 11
click at [224, 111] on div "Date of Birth 04031970 January 40319 Sun Mon Tue Wed Thu Fri Sat 52 29 30 31 01…" at bounding box center [256, 104] width 272 height 11
click at [200, 105] on input "04031970" at bounding box center [212, 104] width 35 height 11
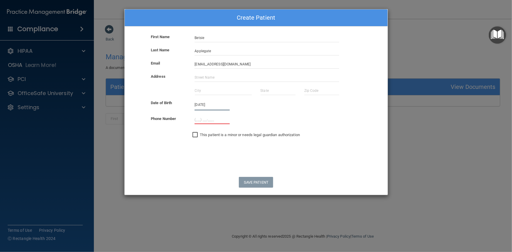
type input "04/03/1970"
type input "(___) ___-____"
click at [212, 117] on input "(___) ___-____" at bounding box center [212, 119] width 35 height 9
drag, startPoint x: 296, startPoint y: 18, endPoint x: 308, endPoint y: 19, distance: 12.4
click at [308, 19] on div "Create Patient" at bounding box center [256, 17] width 263 height 17
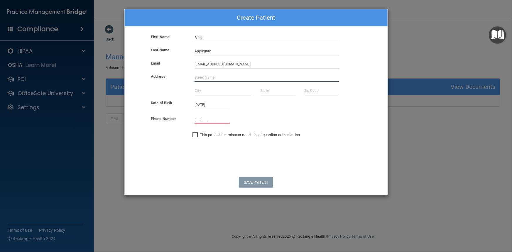
click at [208, 78] on input "text" at bounding box center [267, 77] width 145 height 9
click at [203, 80] on input "92" at bounding box center [267, 77] width 145 height 9
paste input "821 Tanger Court"
type input "9821 Tanger Court"
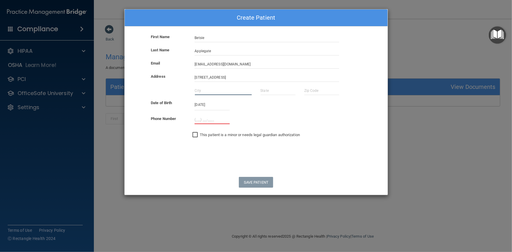
click at [201, 89] on input "text" at bounding box center [223, 90] width 57 height 9
type input "Comonville"
type input "m"
type input "Maryland"
type input "2"
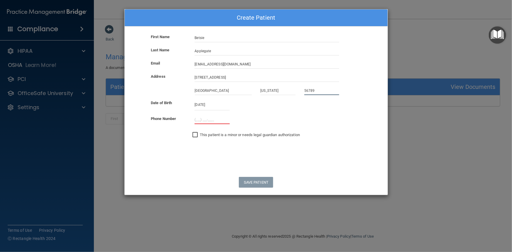
type input "56789"
click at [196, 122] on input "(___) ___-____" at bounding box center [212, 119] width 35 height 9
type input "(202) 528-2920"
click at [256, 183] on button "Save Patient" at bounding box center [256, 182] width 34 height 11
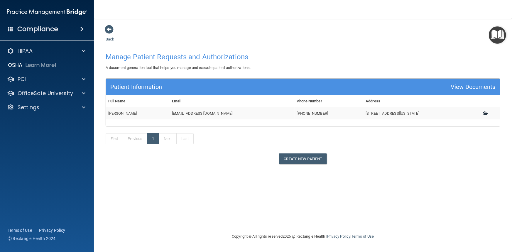
click at [486, 112] on span at bounding box center [486, 113] width 4 height 4
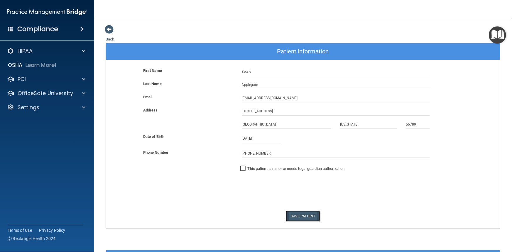
click at [299, 215] on button "Save Patient" at bounding box center [303, 216] width 34 height 11
click at [107, 31] on span at bounding box center [109, 29] width 9 height 9
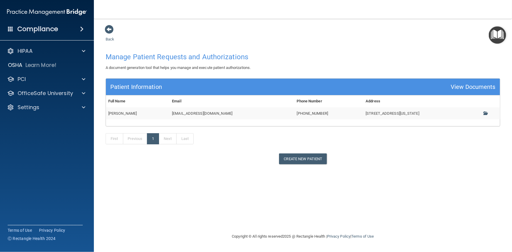
click at [129, 88] on div "Patient Information" at bounding box center [136, 87] width 52 height 11
click at [55, 93] on p "OfficeSafe University" at bounding box center [45, 93] width 55 height 7
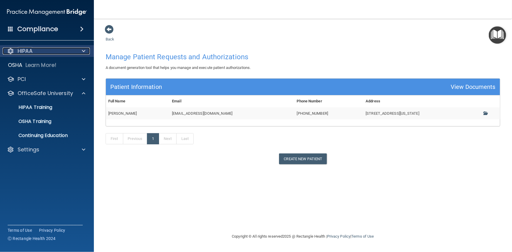
click at [45, 51] on div "HIPAA" at bounding box center [39, 51] width 73 height 7
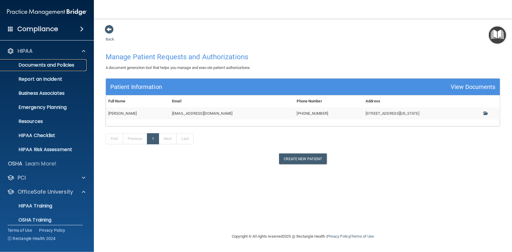
click at [37, 67] on p "Documents and Policies" at bounding box center [44, 65] width 80 height 6
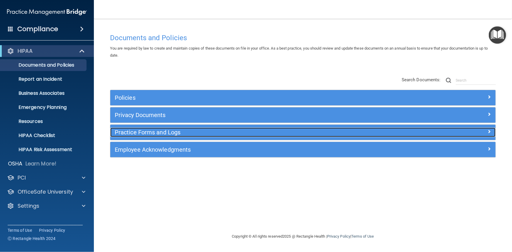
click at [209, 134] on h5 "Practice Forms and Logs" at bounding box center [255, 132] width 280 height 6
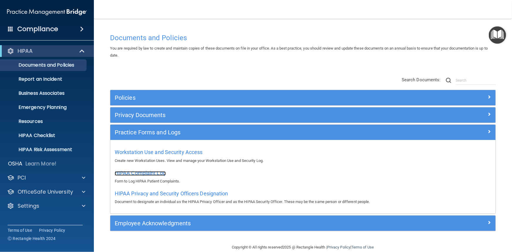
click at [156, 170] on span "HIPAA Complaint Log" at bounding box center [140, 173] width 51 height 6
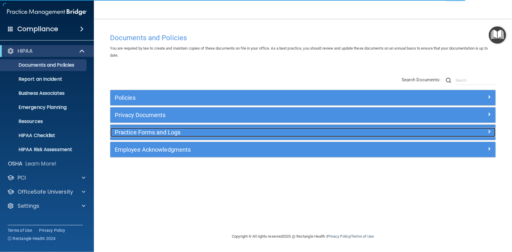
click at [208, 135] on h5 "Practice Forms and Logs" at bounding box center [255, 132] width 280 height 6
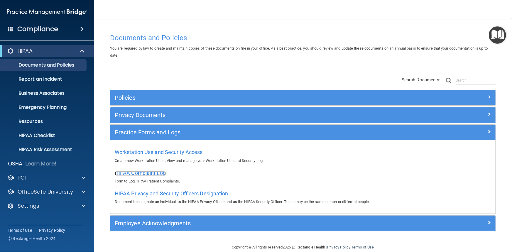
click at [154, 174] on span "HIPAA Complaint Log" at bounding box center [140, 173] width 51 height 6
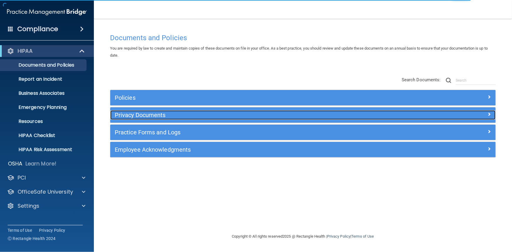
click at [195, 111] on div "Privacy Documents" at bounding box center [254, 114] width 289 height 9
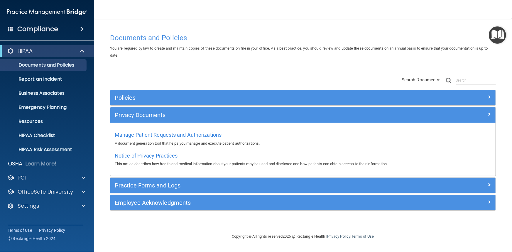
click at [147, 104] on div "Policies" at bounding box center [302, 97] width 385 height 15
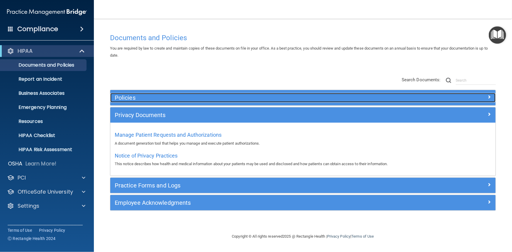
click at [147, 100] on h5 "Policies" at bounding box center [255, 98] width 280 height 6
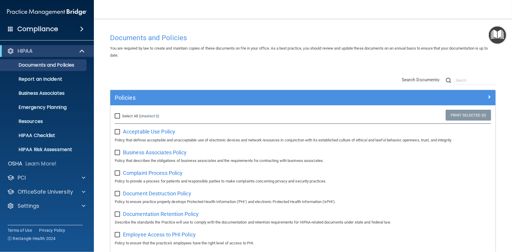
click at [493, 35] on img "Open Resource Center" at bounding box center [497, 34] width 17 height 17
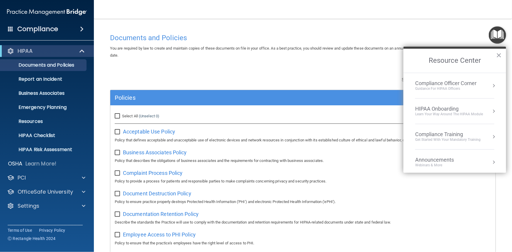
click at [445, 83] on div "Compliance Officer Corner" at bounding box center [445, 83] width 61 height 6
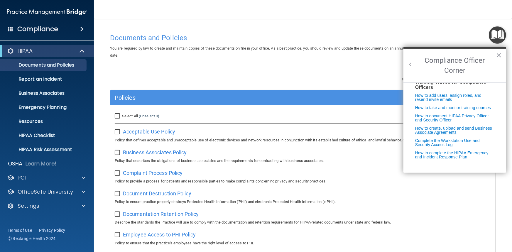
scroll to position [117, 0]
click at [442, 144] on link "Complete the Workstation Use and Security Access Log" at bounding box center [447, 142] width 65 height 9
click at [31, 180] on div "PCI" at bounding box center [39, 177] width 73 height 7
click at [52, 68] on link "Documents and Policies" at bounding box center [40, 65] width 92 height 12
click at [149, 131] on span "Acceptable Use Policy" at bounding box center [149, 132] width 52 height 6
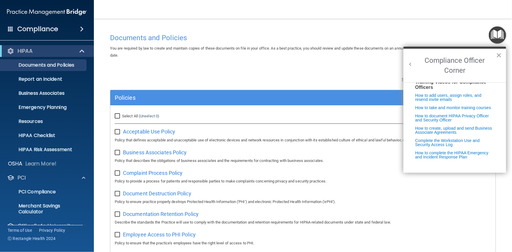
click at [501, 54] on button "×" at bounding box center [499, 54] width 6 height 9
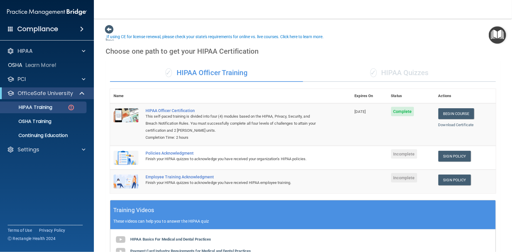
scroll to position [23, 0]
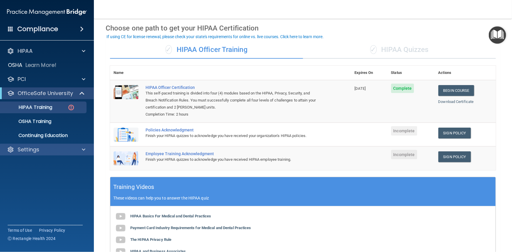
click at [40, 153] on div "Settings" at bounding box center [47, 150] width 94 height 12
click at [84, 146] on span at bounding box center [84, 149] width 4 height 7
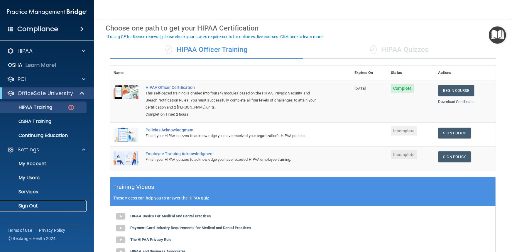
click at [30, 209] on p "Sign Out" at bounding box center [44, 206] width 80 height 6
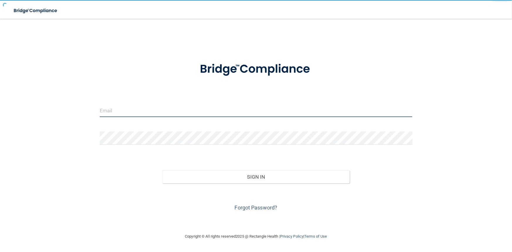
type input "[PERSON_NAME][EMAIL_ADDRESS][DOMAIN_NAME]"
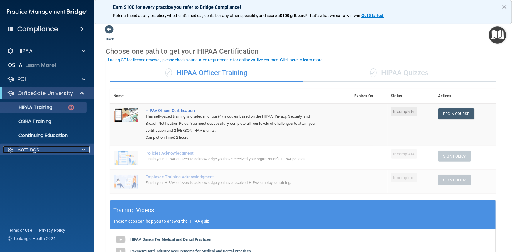
click at [28, 146] on p "Settings" at bounding box center [29, 149] width 22 height 7
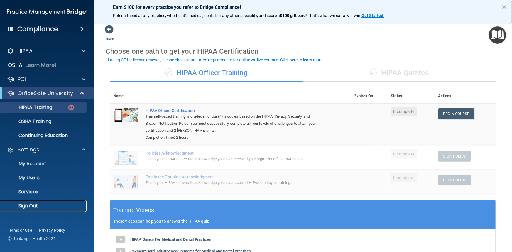
click at [30, 204] on p "Sign Out" at bounding box center [44, 206] width 80 height 6
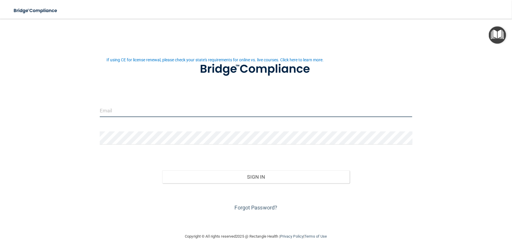
type input "[PERSON_NAME][EMAIL_ADDRESS][DOMAIN_NAME]"
